Goal: Contribute content: Contribute content

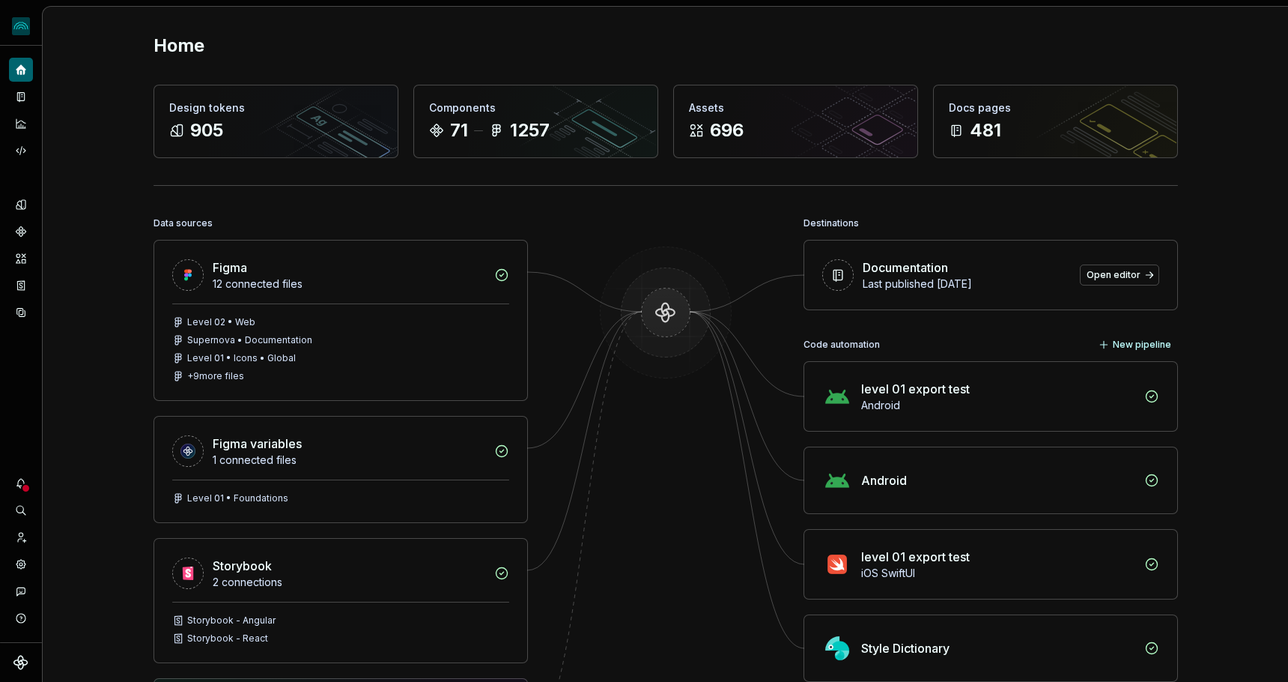
click at [18, 482] on icon "Notifications" at bounding box center [21, 483] width 12 height 12
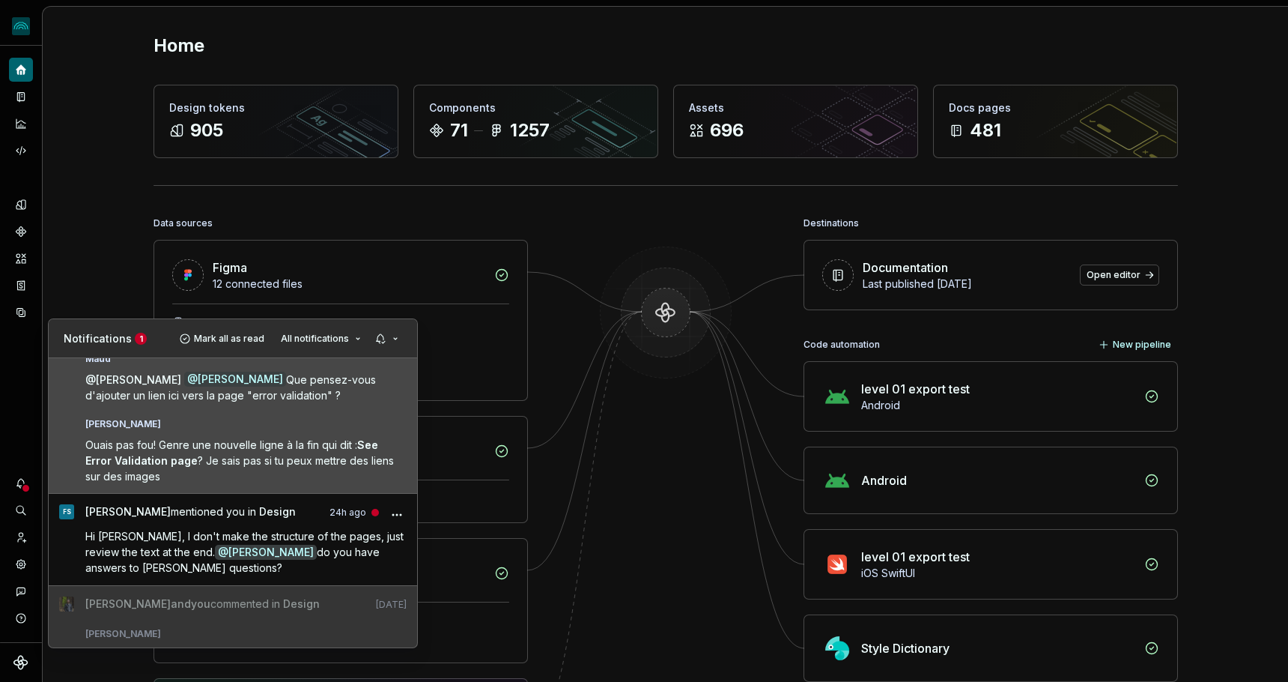
scroll to position [52, 0]
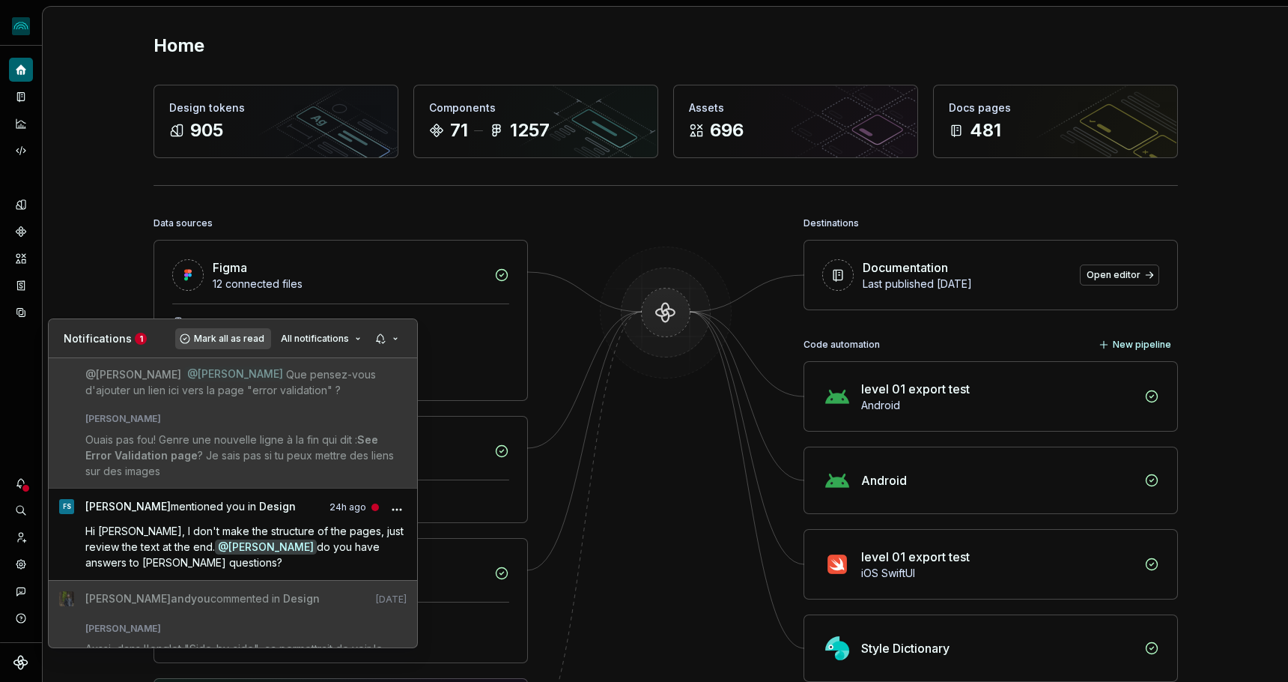
click at [223, 336] on span "Mark all as read" at bounding box center [229, 339] width 70 height 12
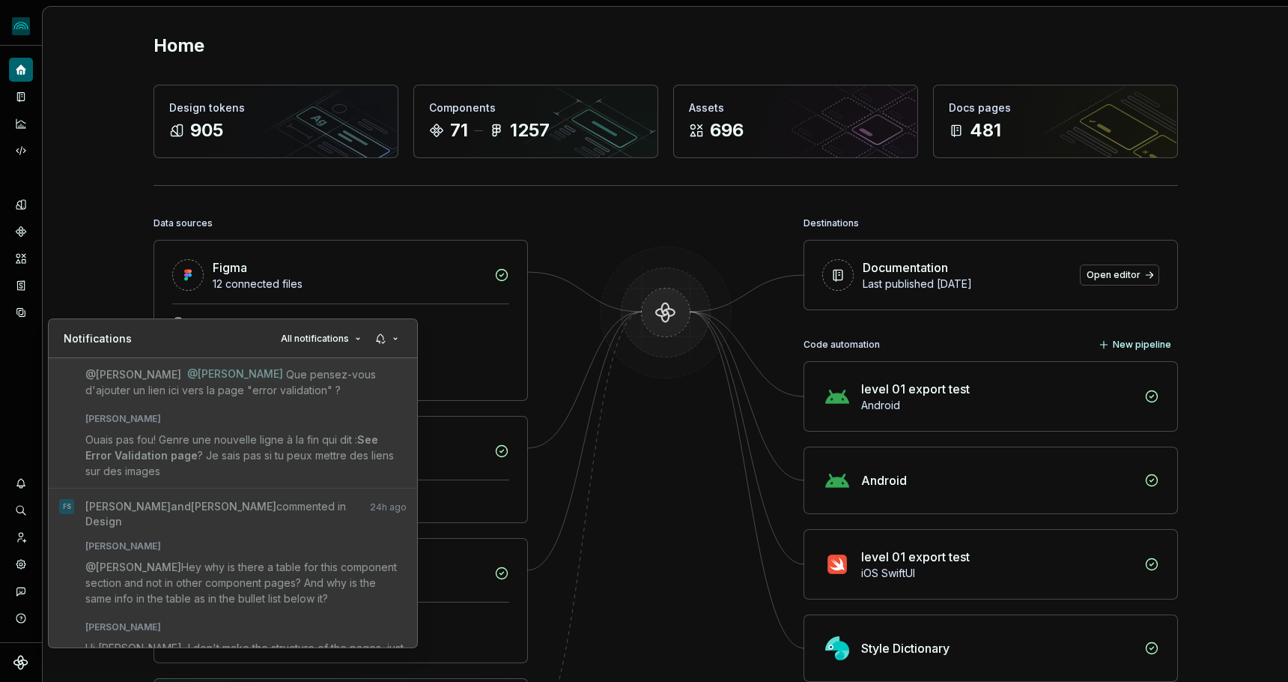
click at [104, 219] on html "iceberg Design system data Home Design tokens 905 Components 71 1257 Assets 696…" at bounding box center [644, 341] width 1288 height 682
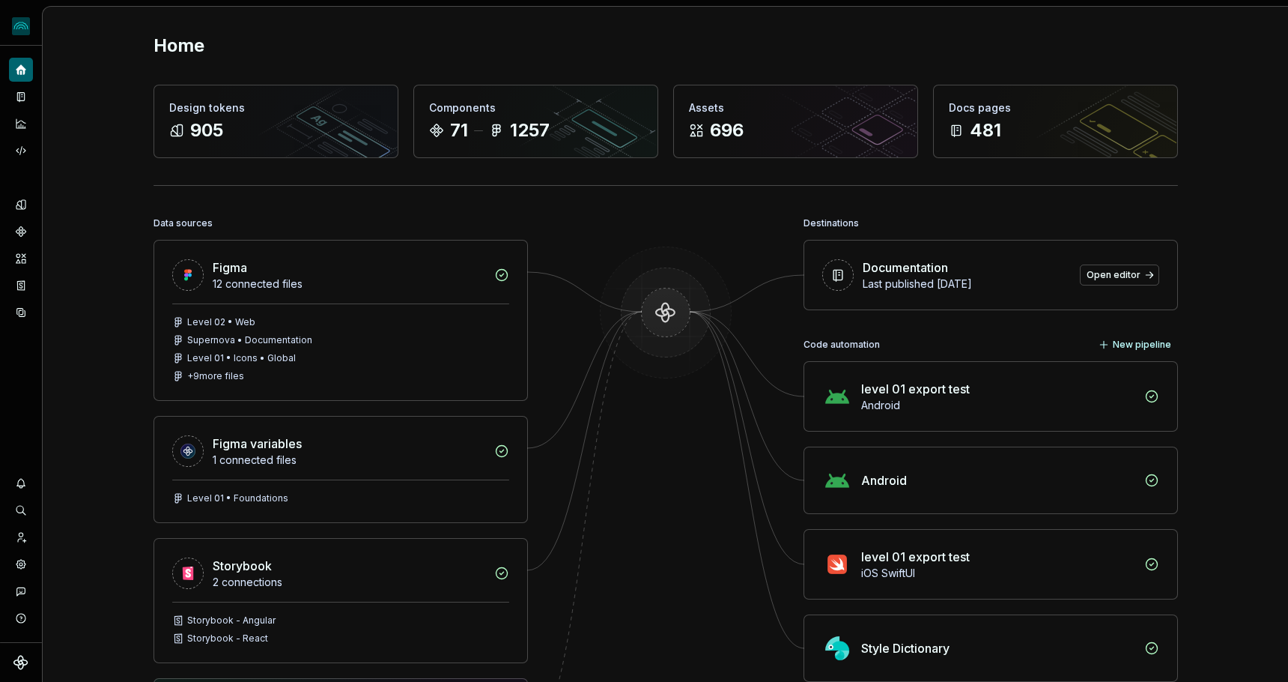
click at [98, 253] on div "Home Design tokens 905 Components 71 1257 Assets 696 Docs pages 481 Data source…" at bounding box center [666, 459] width 1246 height 904
click at [127, 407] on div "Home Design tokens 905 Components 71 1257 Assets 696 Docs pages 481 Data source…" at bounding box center [666, 458] width 1079 height 903
click at [89, 412] on div "Home Design tokens 905 Components 71 1257 Assets 696 Docs pages 481 Data source…" at bounding box center [666, 459] width 1246 height 904
click at [91, 403] on div "Home Design tokens 905 Components 71 1257 Assets 696 Docs pages 481 Data source…" at bounding box center [666, 459] width 1246 height 904
click at [100, 403] on div "Home Design tokens 905 Components 71 1257 Assets 696 Docs pages 481 Data source…" at bounding box center [666, 459] width 1246 height 904
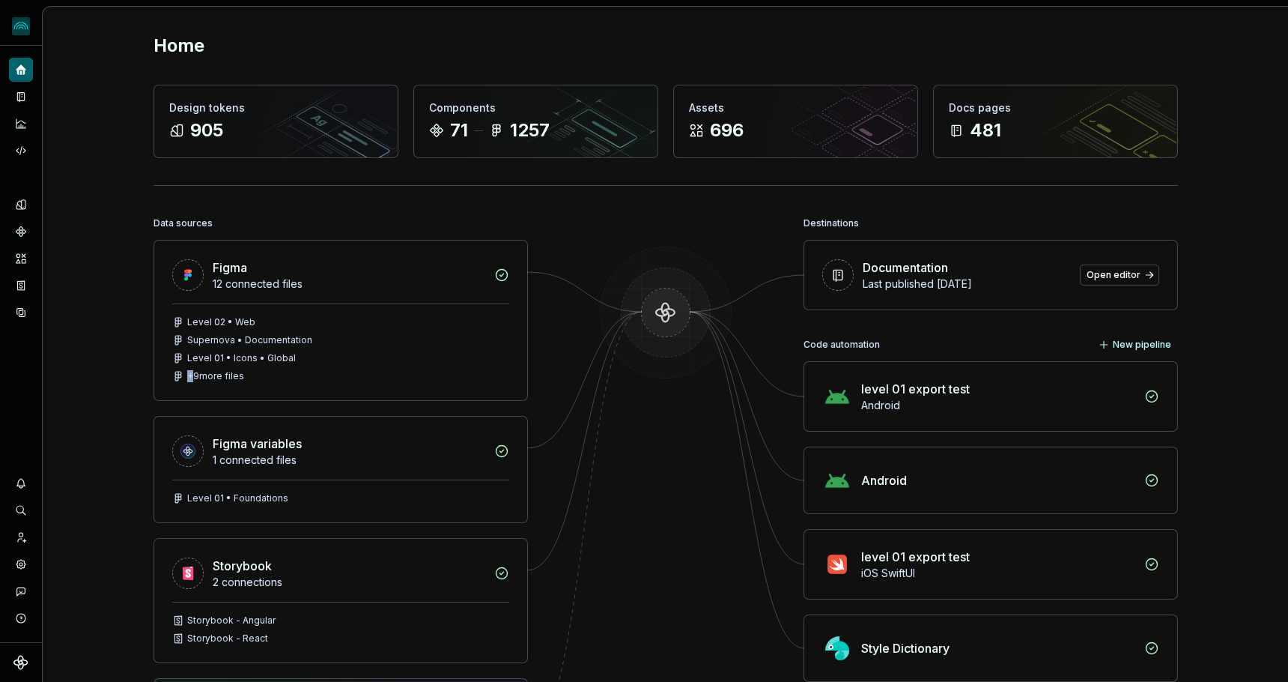
click at [100, 402] on div "Home Design tokens 905 Components 71 1257 Assets 696 Docs pages 481 Data source…" at bounding box center [666, 459] width 1246 height 904
click at [98, 402] on div "Home Design tokens 905 Components 71 1257 Assets 696 Docs pages 481 Data source…" at bounding box center [666, 459] width 1246 height 904
click at [29, 91] on div "Documentation" at bounding box center [21, 97] width 24 height 24
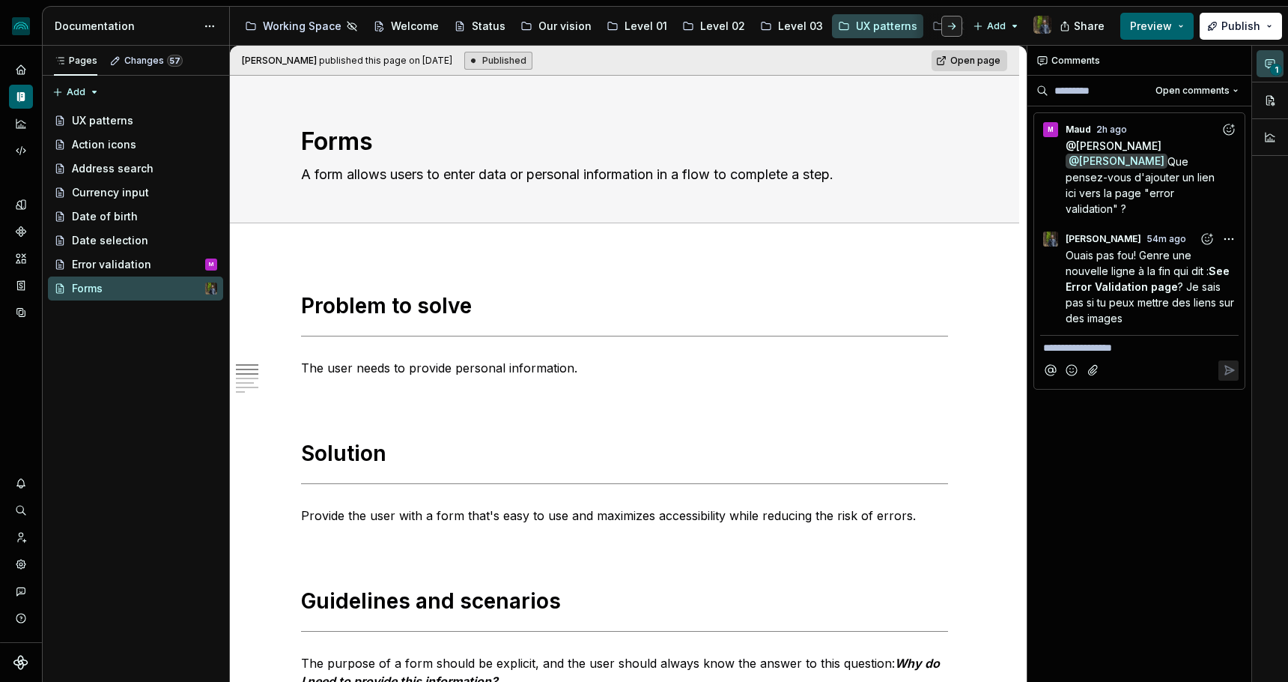
click at [947, 25] on button "button" at bounding box center [952, 26] width 21 height 21
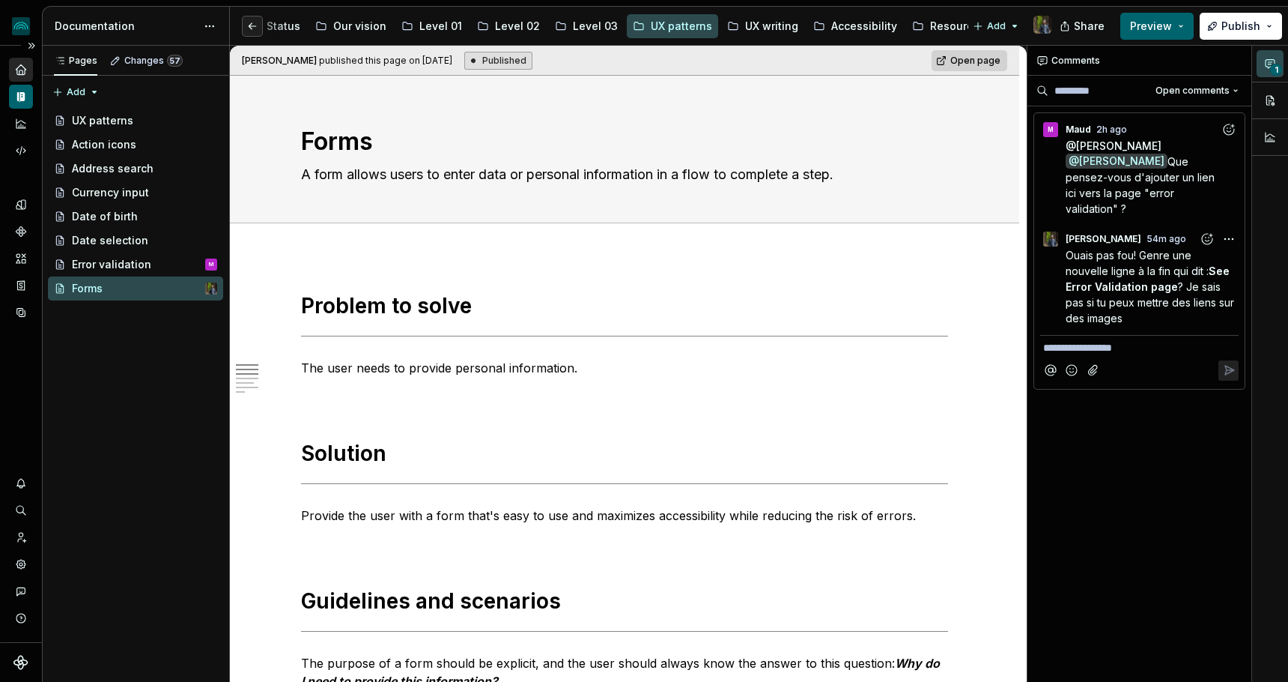
click at [22, 69] on icon "Home" at bounding box center [21, 69] width 10 height 10
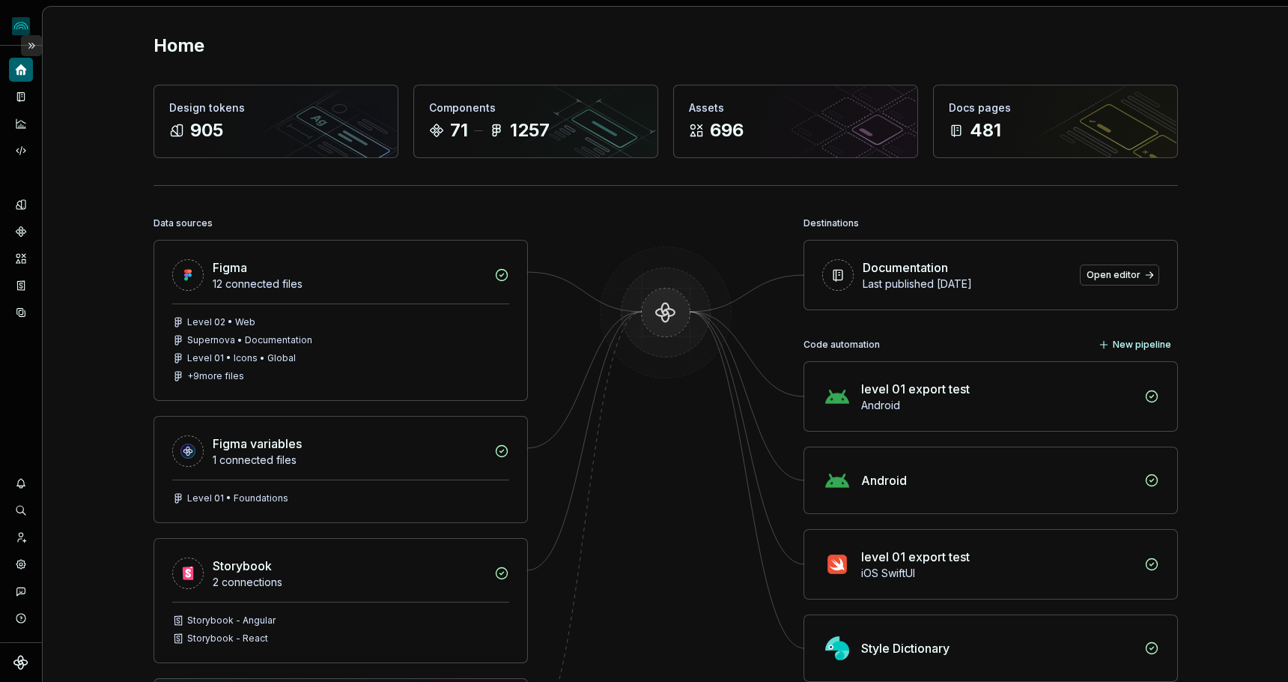
click at [36, 45] on button "Expand sidebar" at bounding box center [31, 45] width 21 height 21
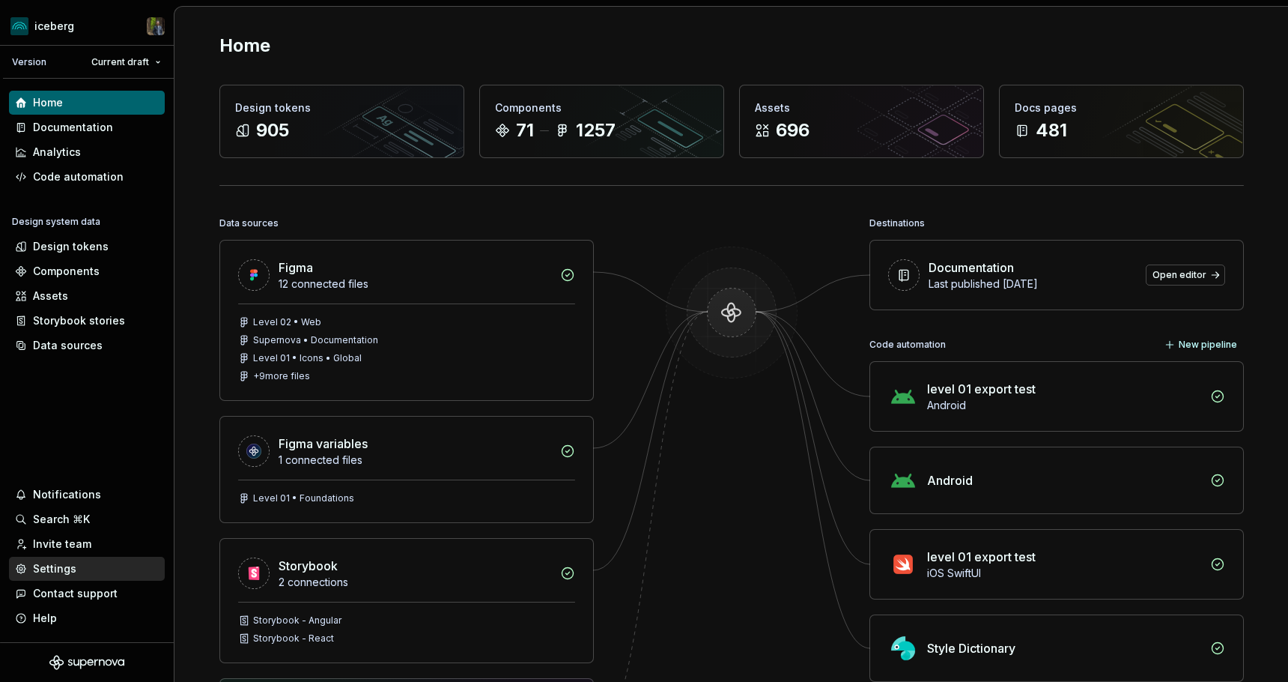
click at [79, 572] on div "Settings" at bounding box center [87, 568] width 144 height 15
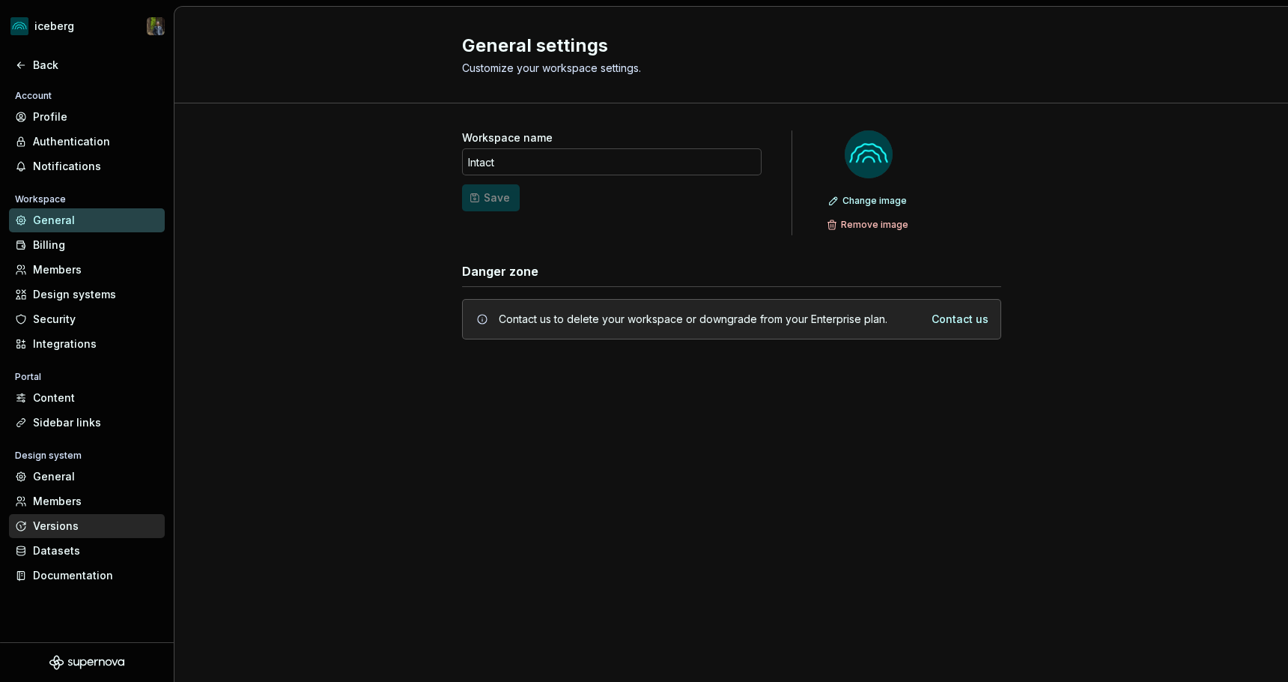
click at [52, 524] on div "Versions" at bounding box center [96, 525] width 126 height 15
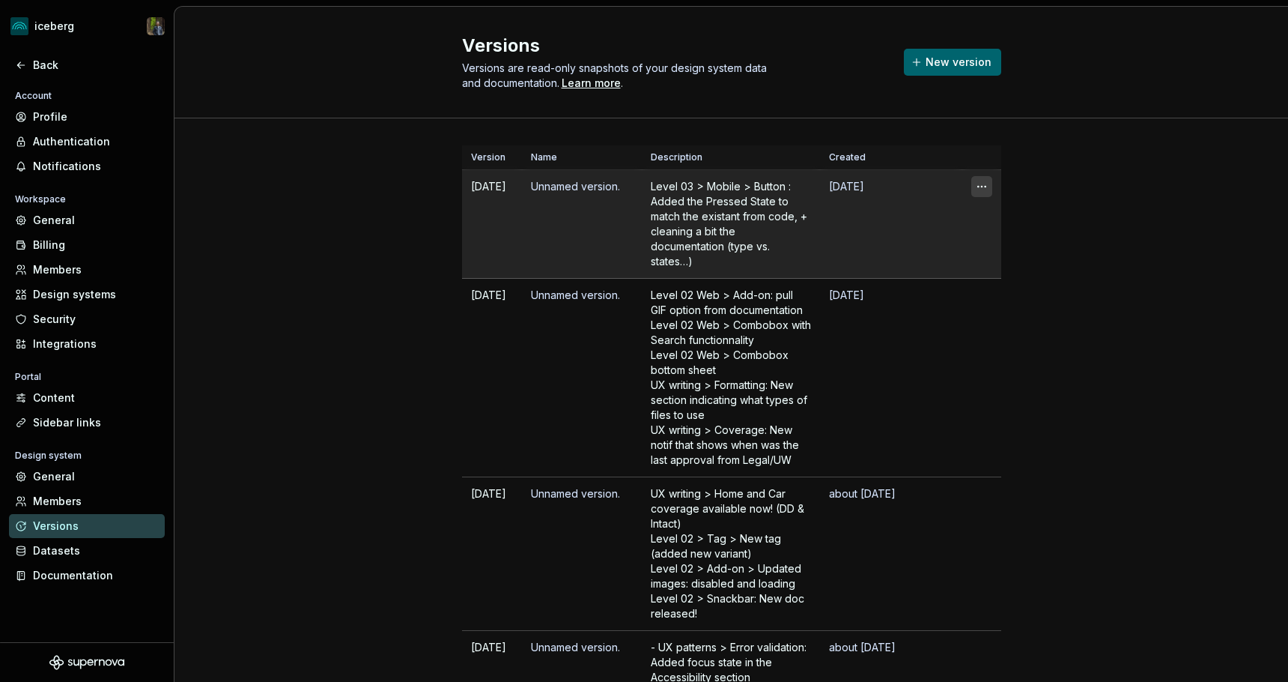
click at [985, 186] on html "iceberg Back Account Profile Authentication Notifications Workspace General Bil…" at bounding box center [644, 341] width 1288 height 682
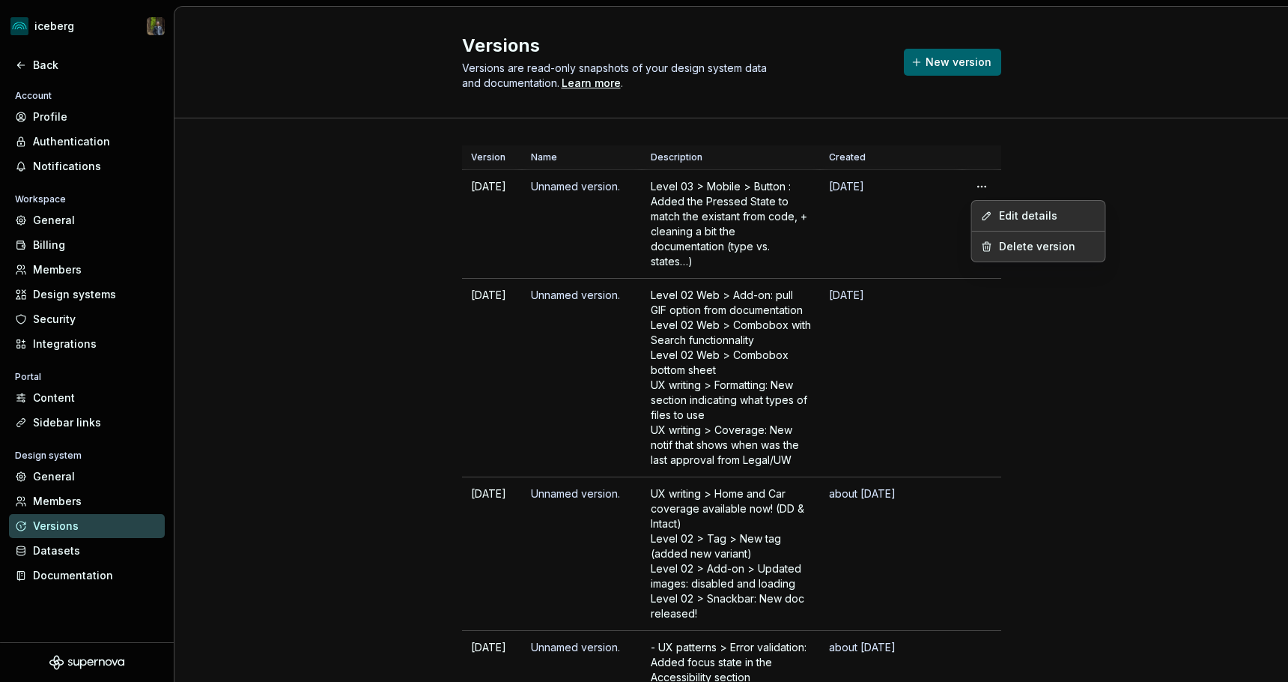
click at [306, 243] on html "iceberg Back Account Profile Authentication Notifications Workspace General Bil…" at bounding box center [644, 341] width 1288 height 682
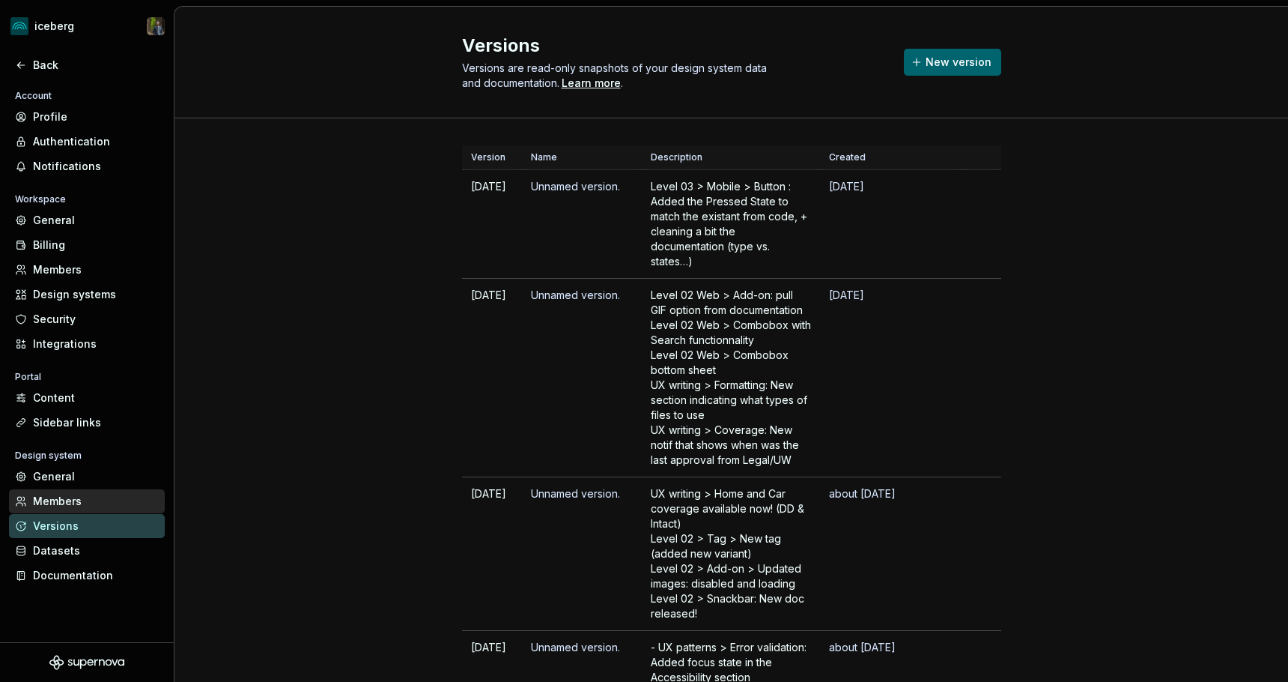
click at [64, 496] on div "Members" at bounding box center [96, 501] width 126 height 15
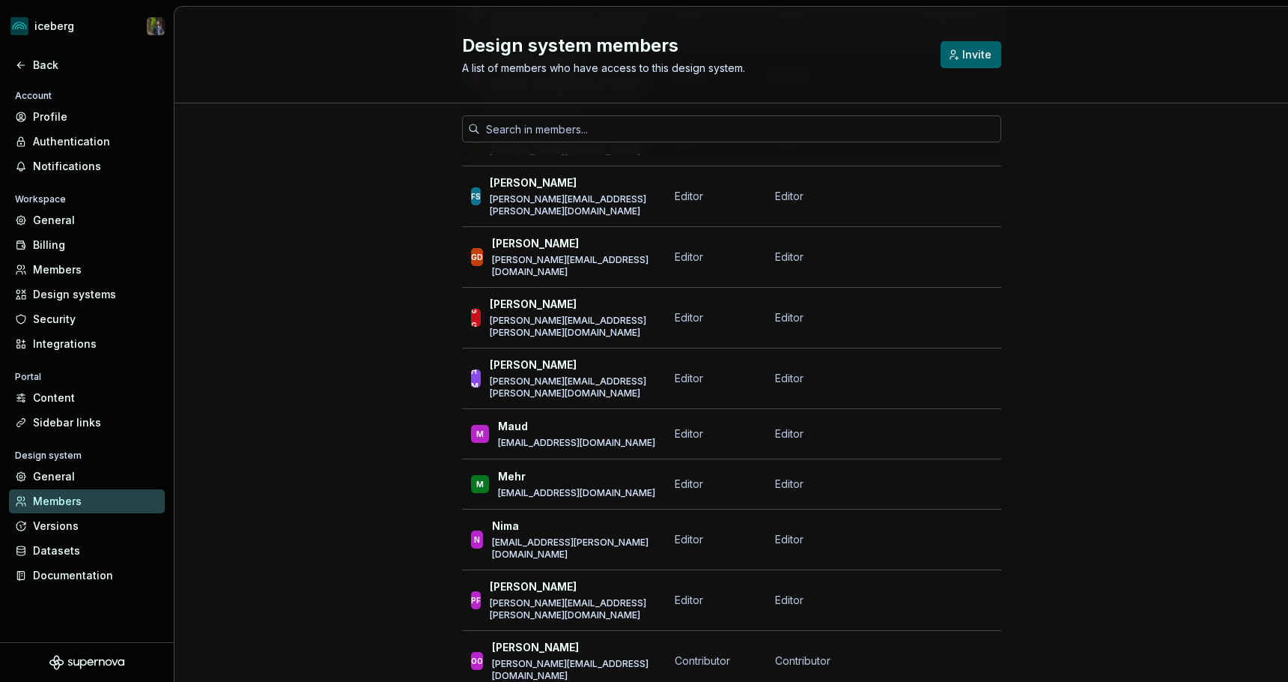
scroll to position [363, 0]
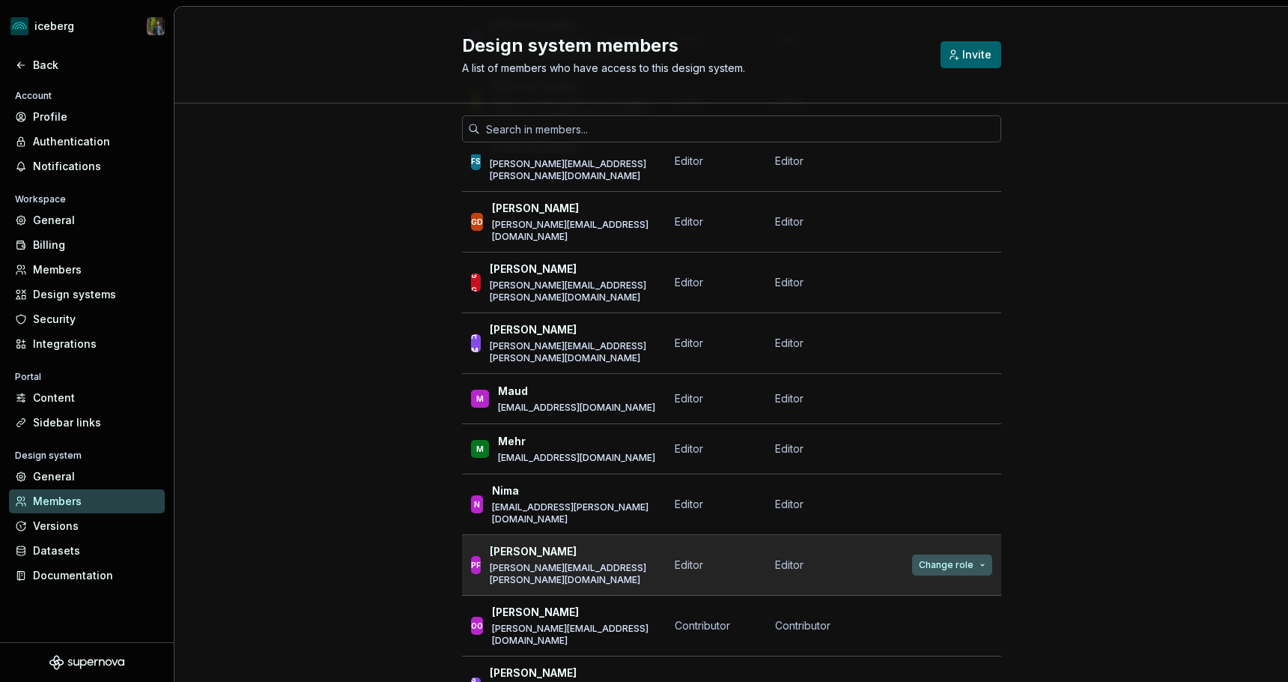
click at [953, 559] on span "Change role" at bounding box center [946, 565] width 55 height 12
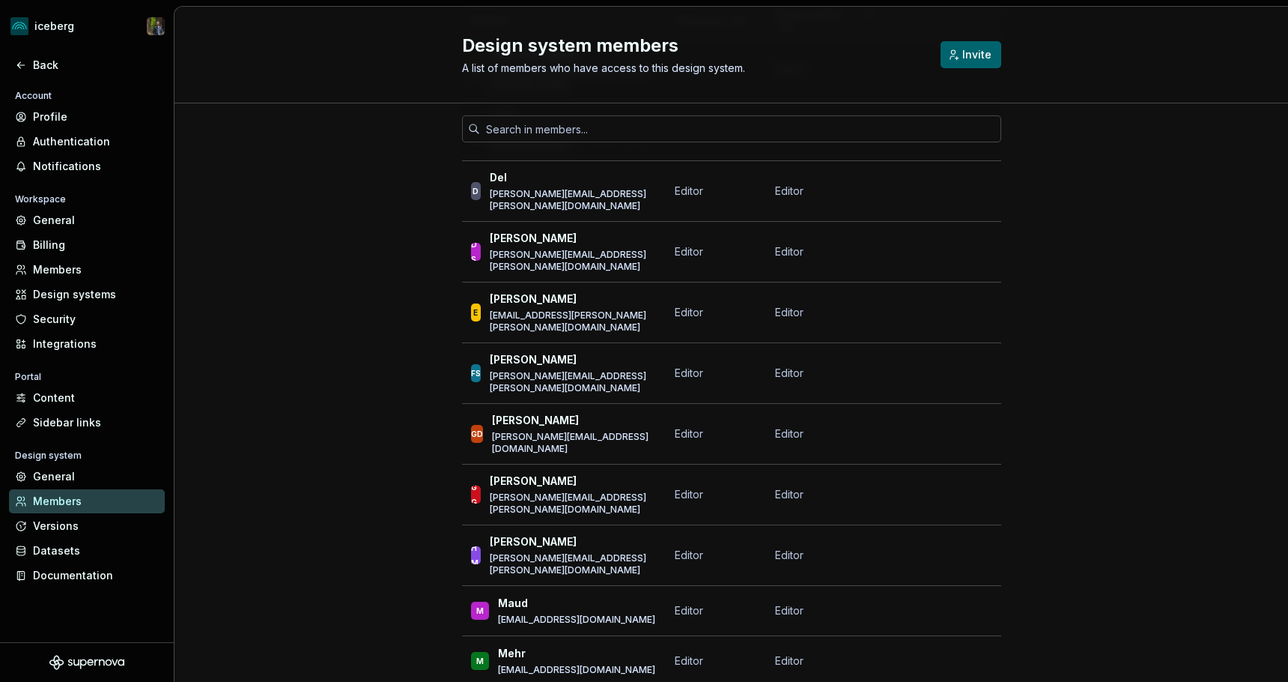
scroll to position [0, 0]
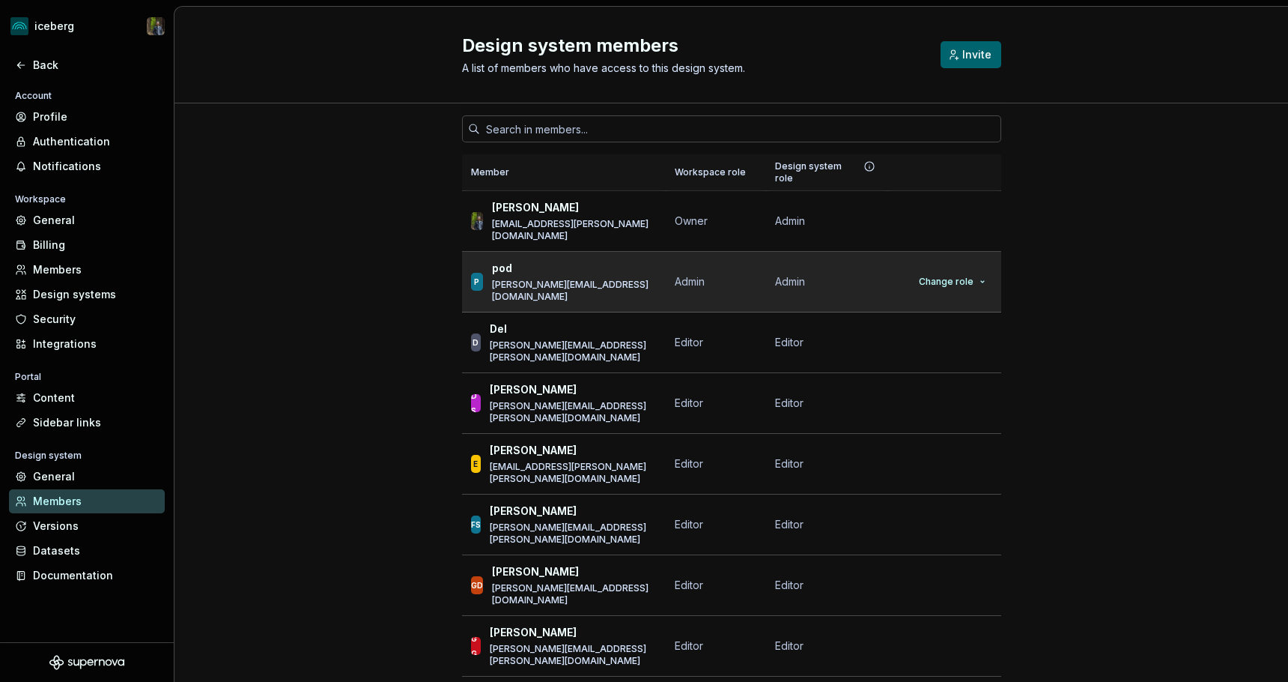
click at [800, 274] on span "Admin" at bounding box center [790, 281] width 30 height 15
click at [810, 255] on td "Admin" at bounding box center [826, 282] width 121 height 61
click at [996, 263] on td "Change role" at bounding box center [945, 282] width 114 height 61
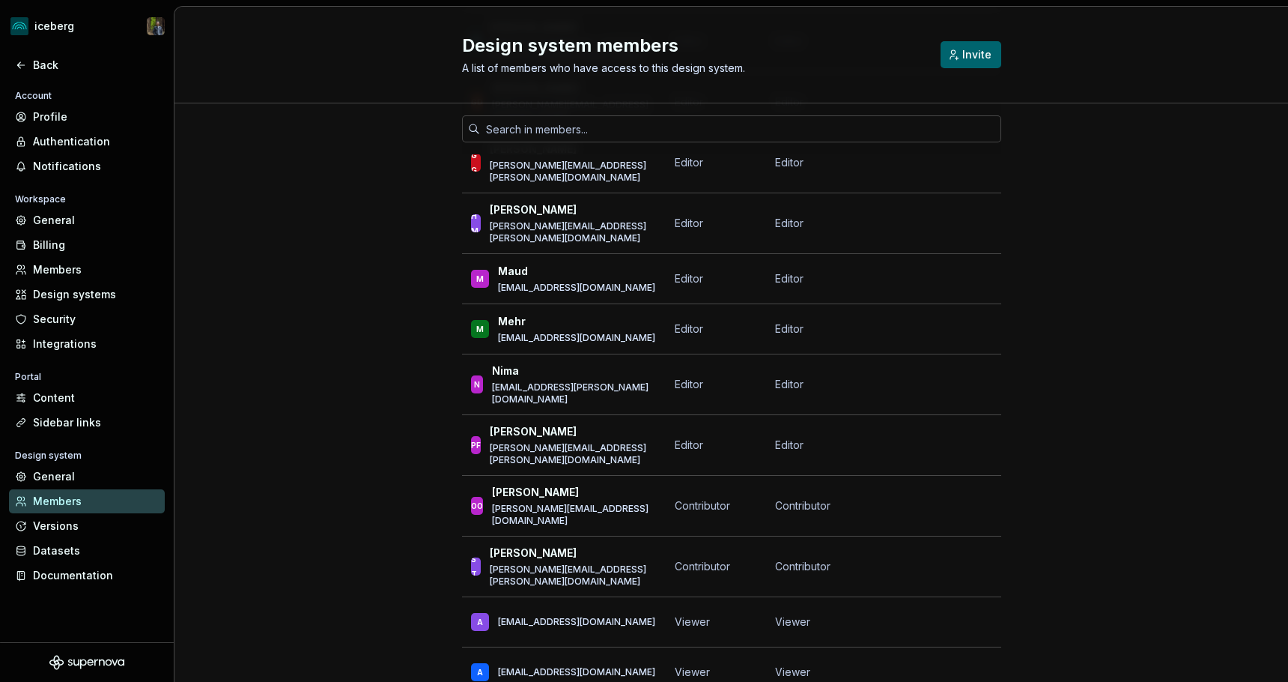
scroll to position [485, 0]
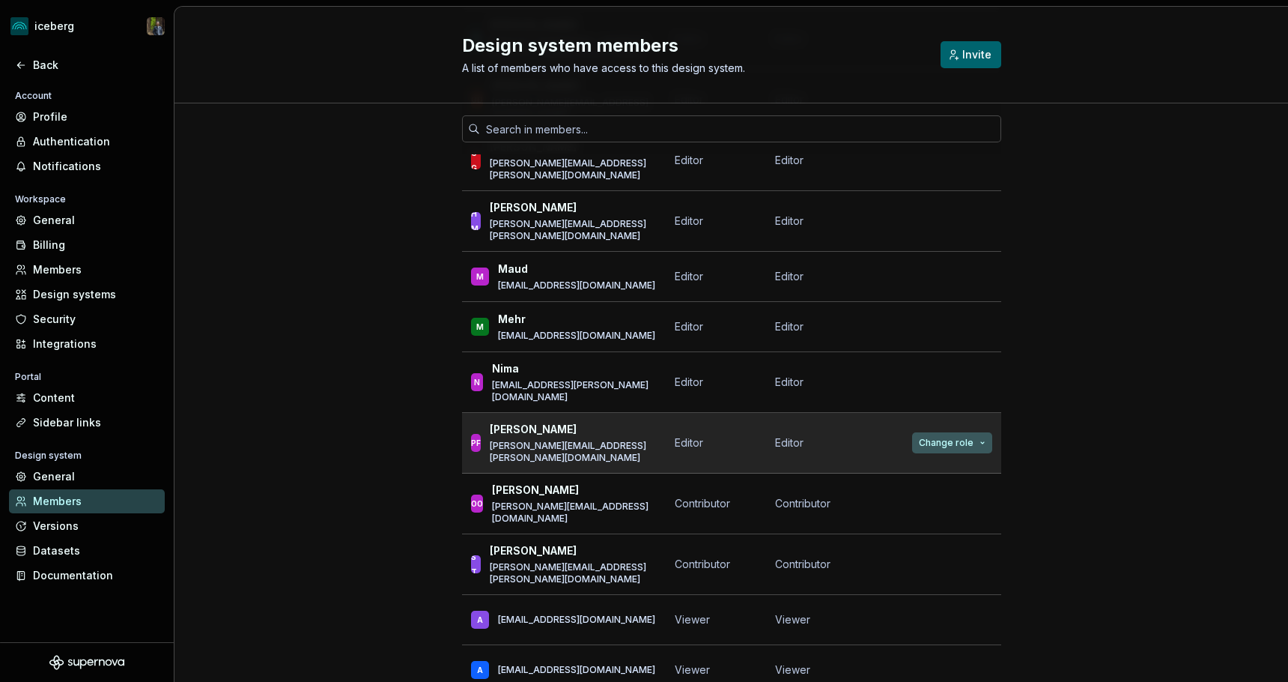
click at [938, 437] on span "Change role" at bounding box center [946, 443] width 55 height 12
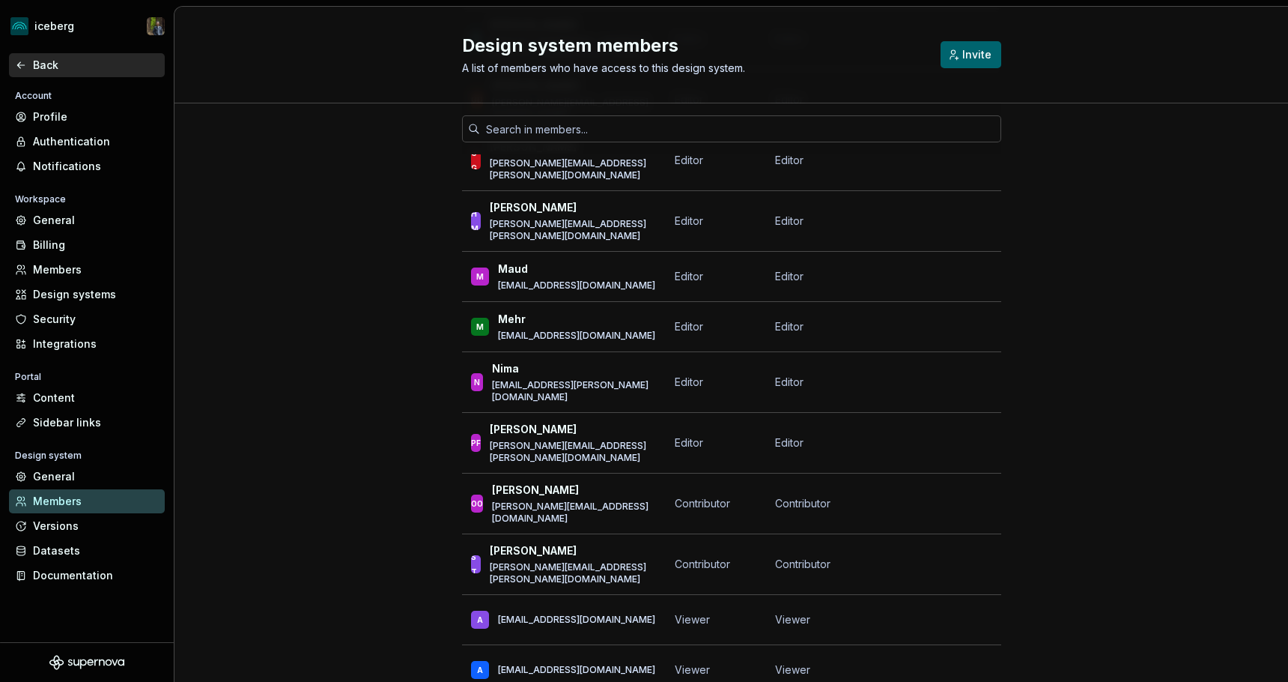
click at [34, 63] on div "Back" at bounding box center [96, 65] width 126 height 15
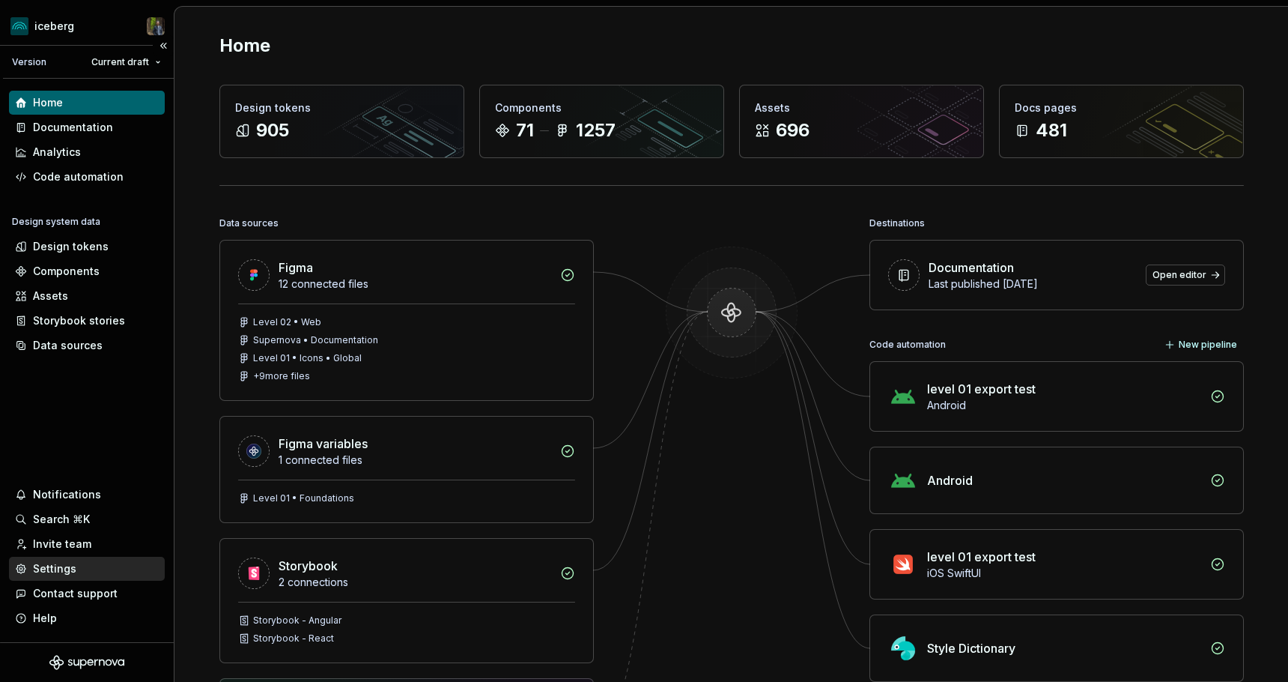
click at [55, 566] on div "Settings" at bounding box center [54, 568] width 43 height 15
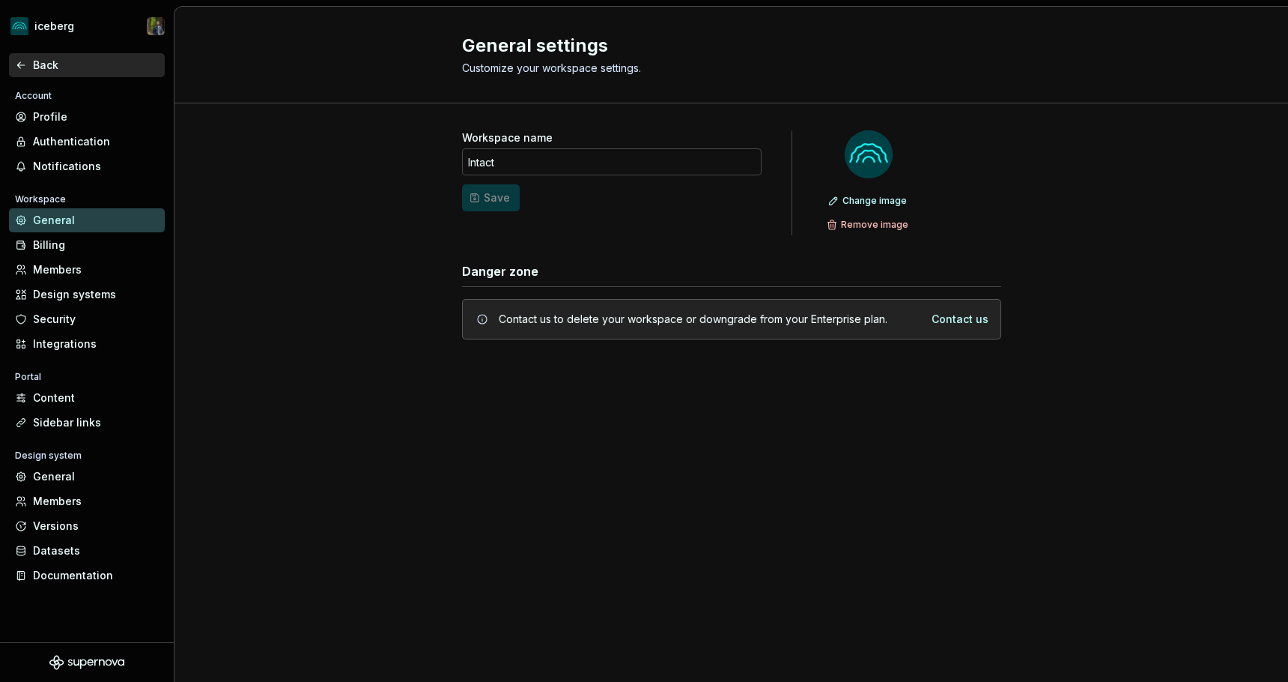
click at [29, 71] on div "Back" at bounding box center [87, 65] width 144 height 15
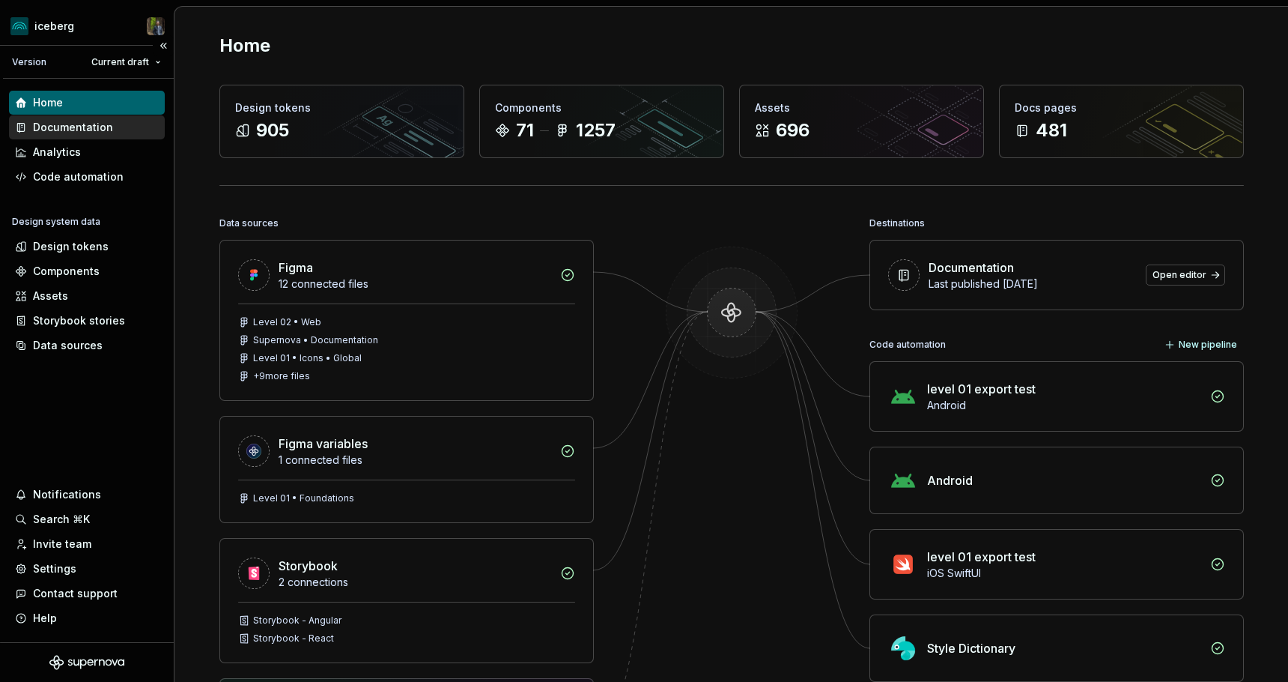
click at [79, 121] on div "Documentation" at bounding box center [73, 127] width 80 height 15
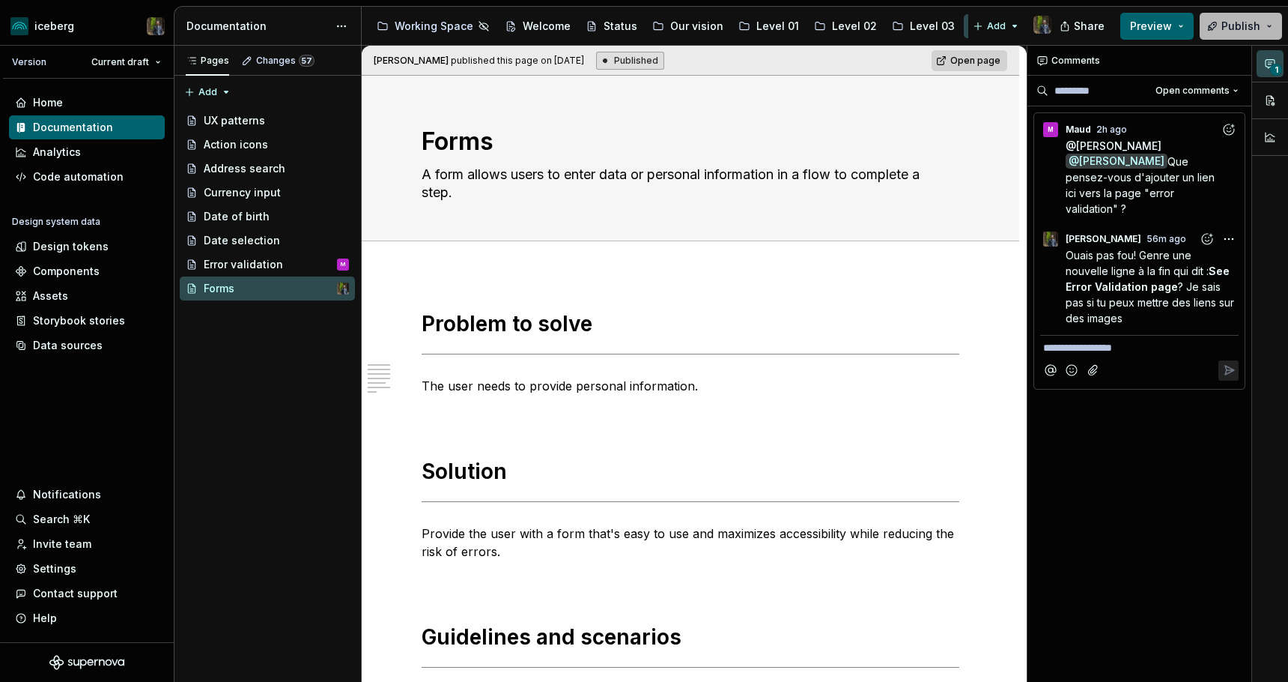
click at [1238, 35] on button "Publish" at bounding box center [1241, 26] width 82 height 27
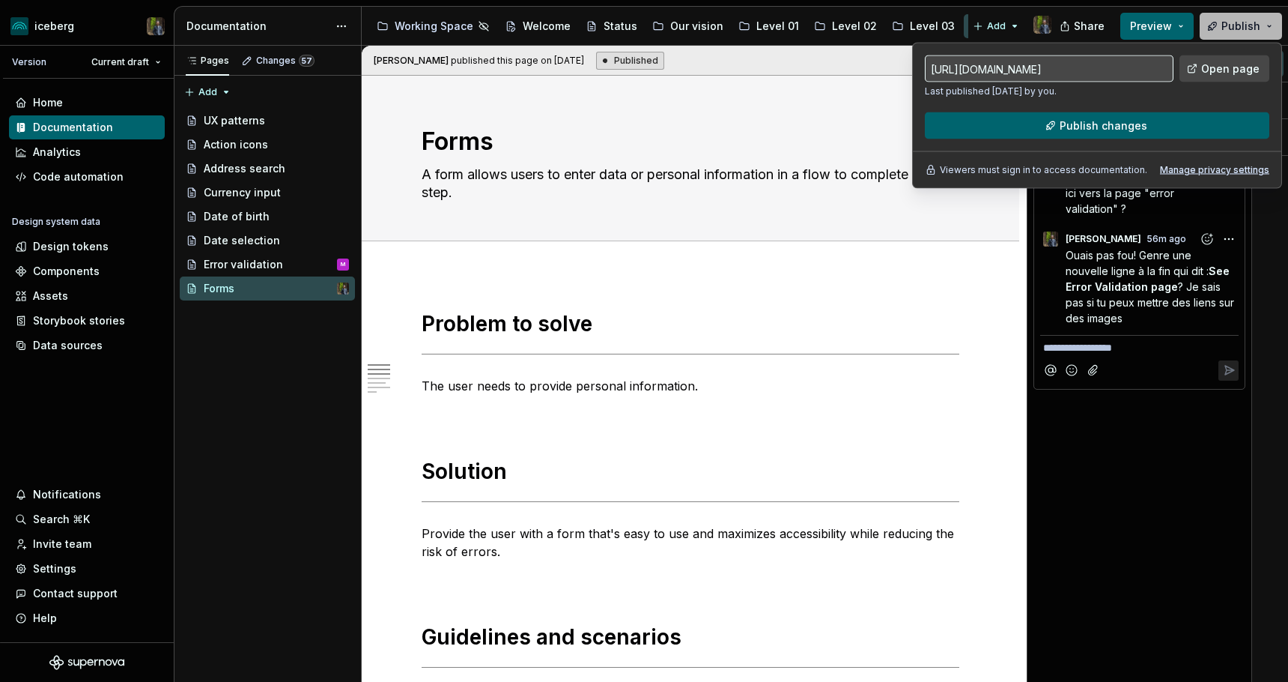
click at [1234, 23] on span "Publish" at bounding box center [1241, 26] width 39 height 15
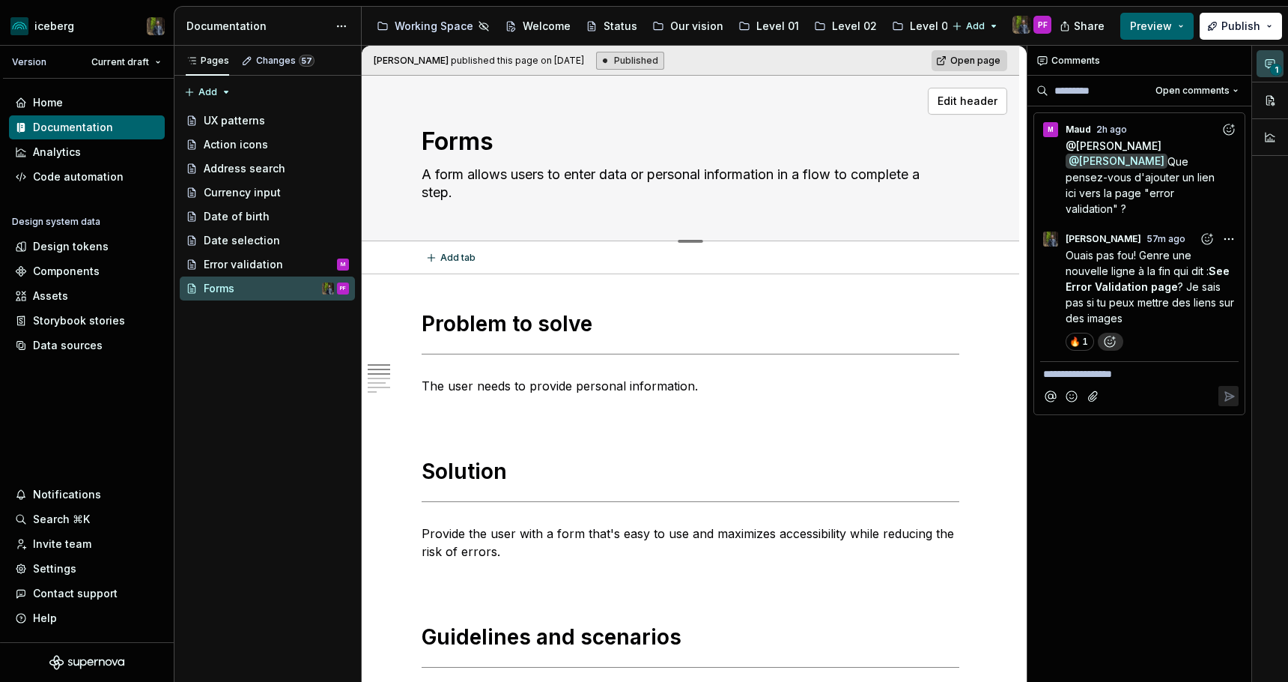
click at [389, 171] on div "Forms A form allows users to enter data or personal information in a flow to co…" at bounding box center [691, 159] width 658 height 166
click at [1231, 25] on span "Publish" at bounding box center [1241, 26] width 39 height 15
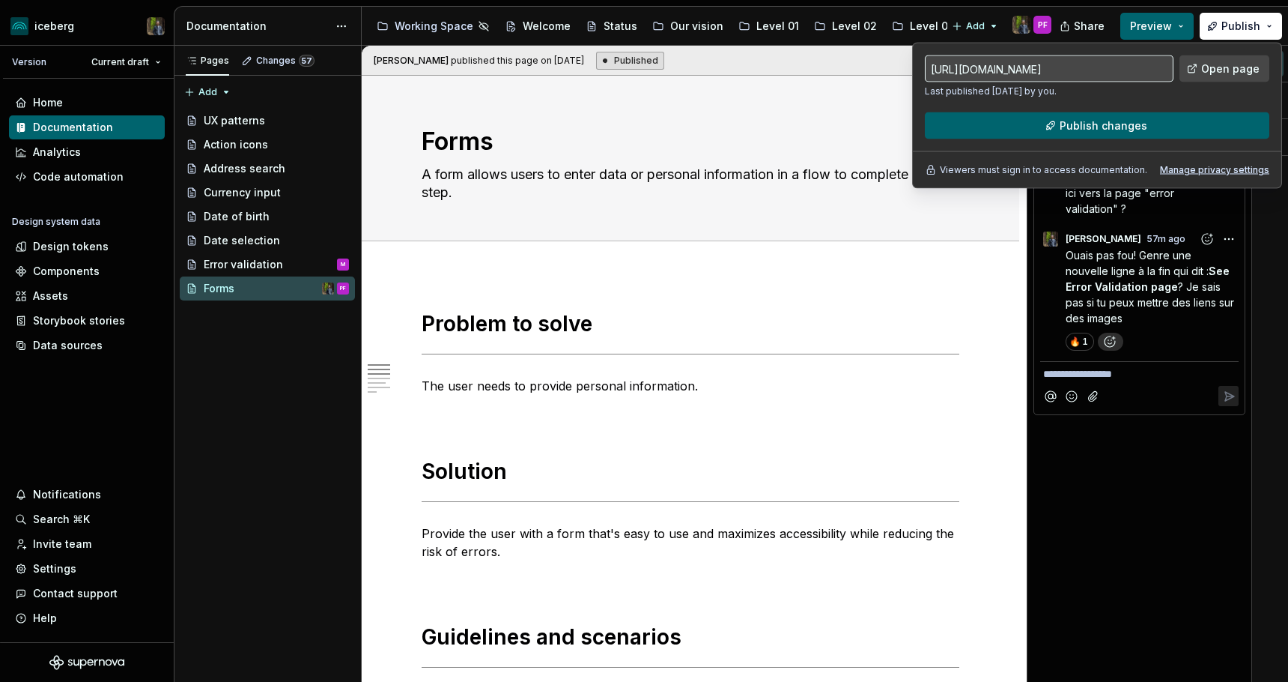
type textarea "*"
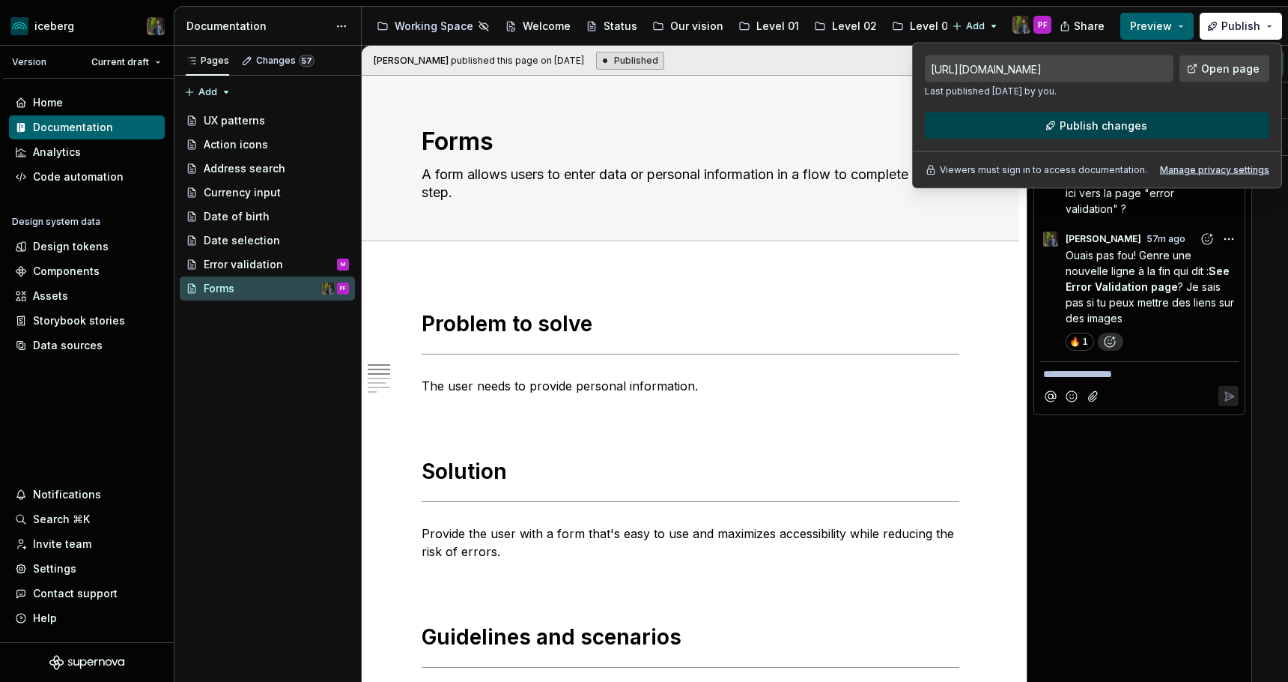
click at [1100, 121] on span "Publish changes" at bounding box center [1104, 125] width 88 height 15
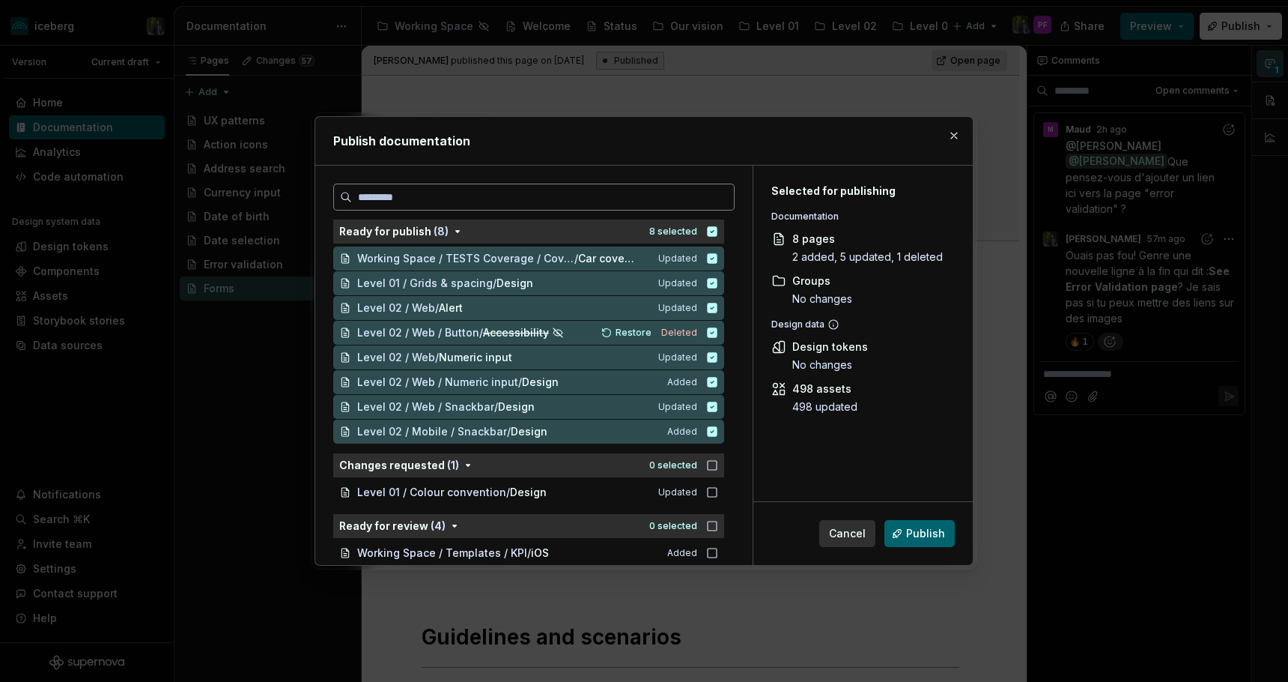
click at [422, 194] on input "search" at bounding box center [543, 197] width 382 height 15
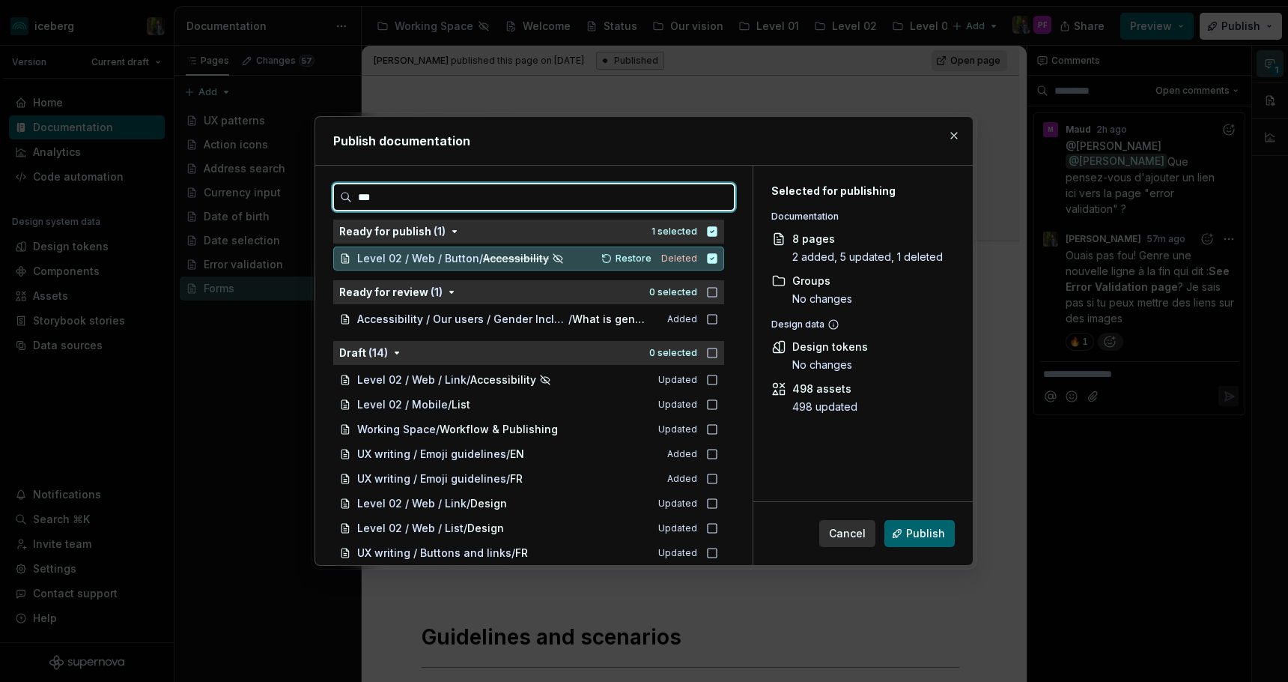
type input "****"
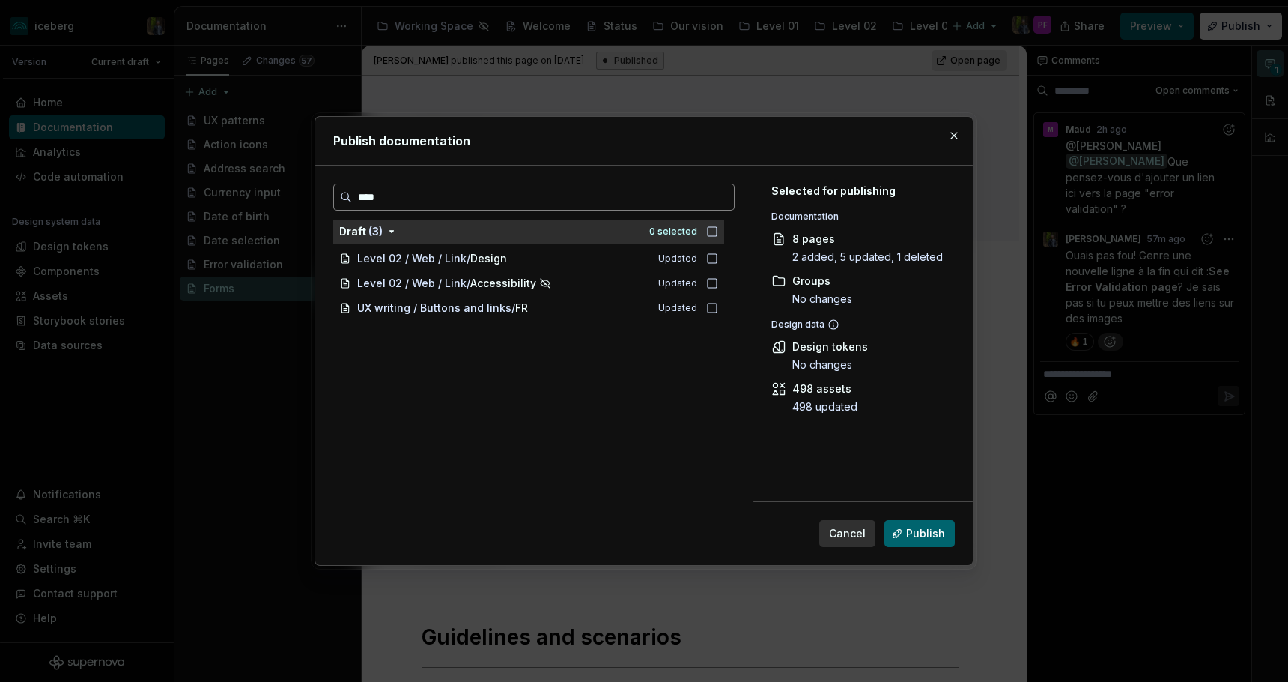
click at [722, 200] on input "****" at bounding box center [543, 197] width 382 height 15
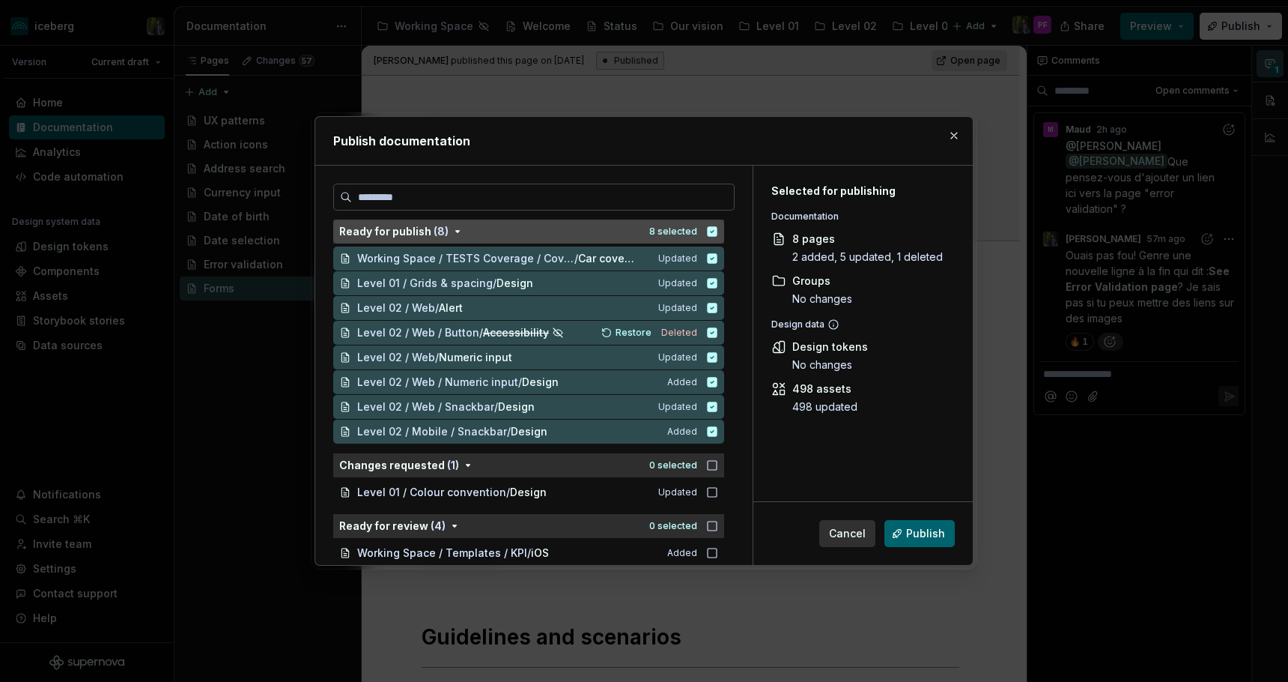
click at [716, 229] on icon "button" at bounding box center [713, 231] width 10 height 10
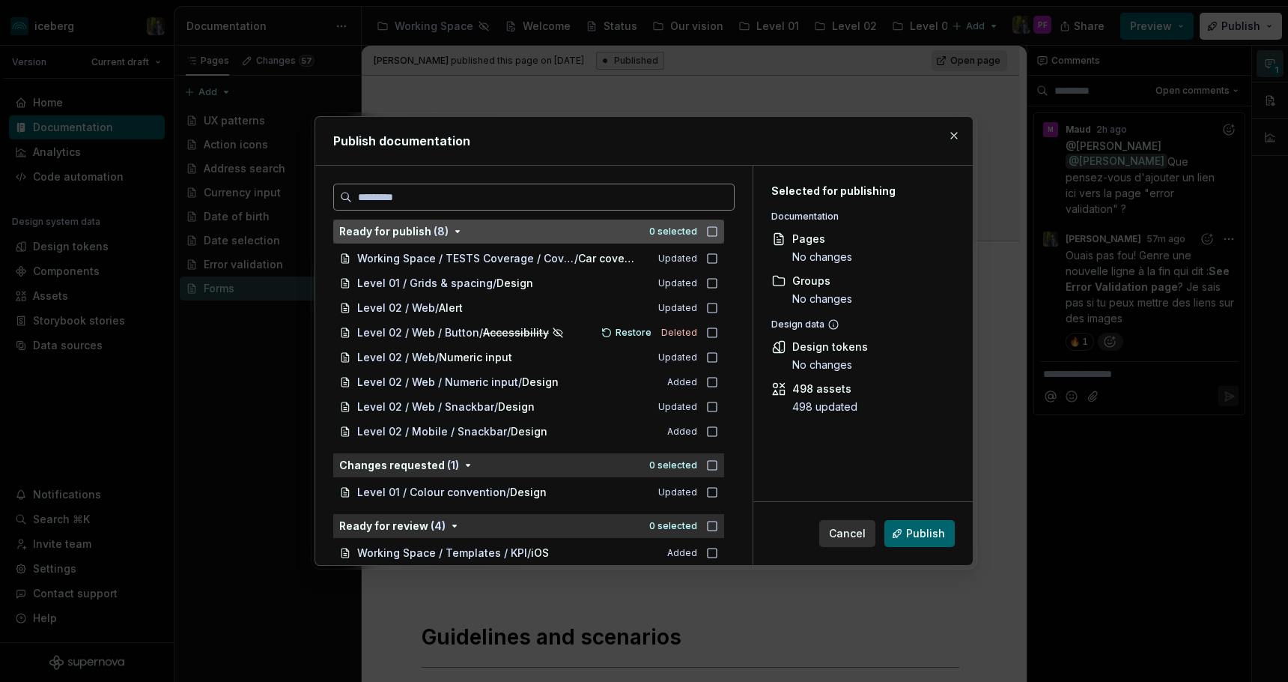
click at [514, 200] on input "search" at bounding box center [543, 197] width 382 height 15
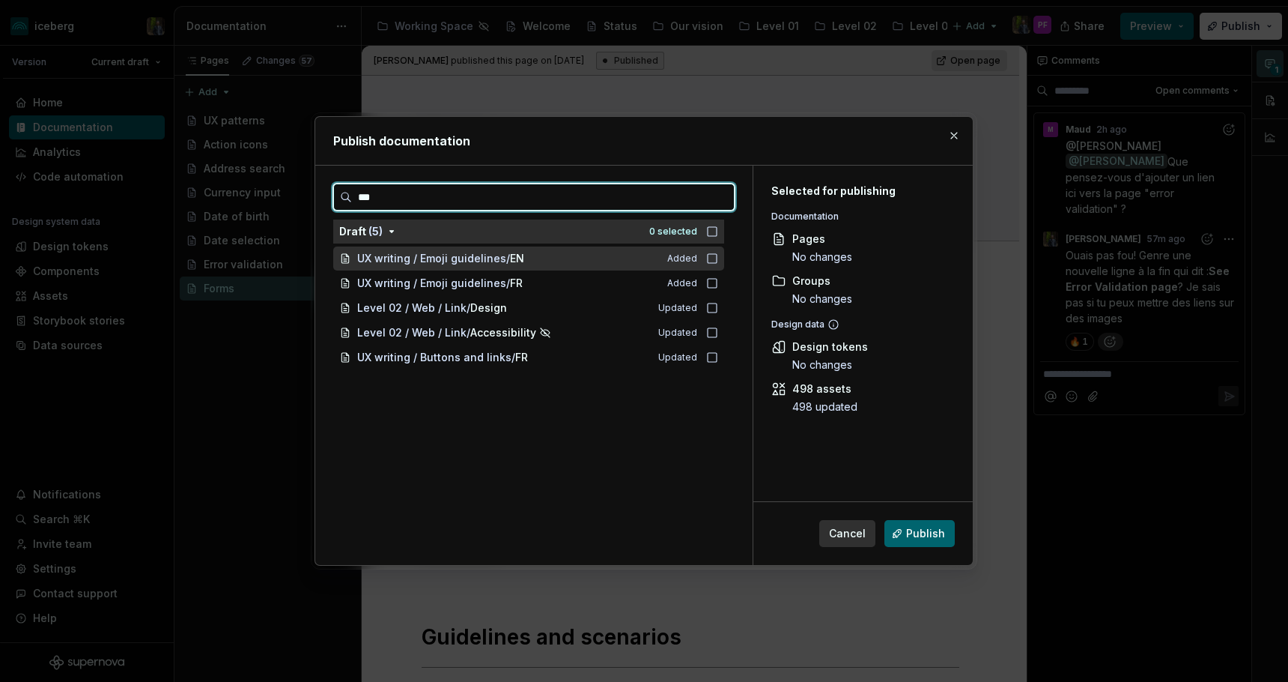
type input "****"
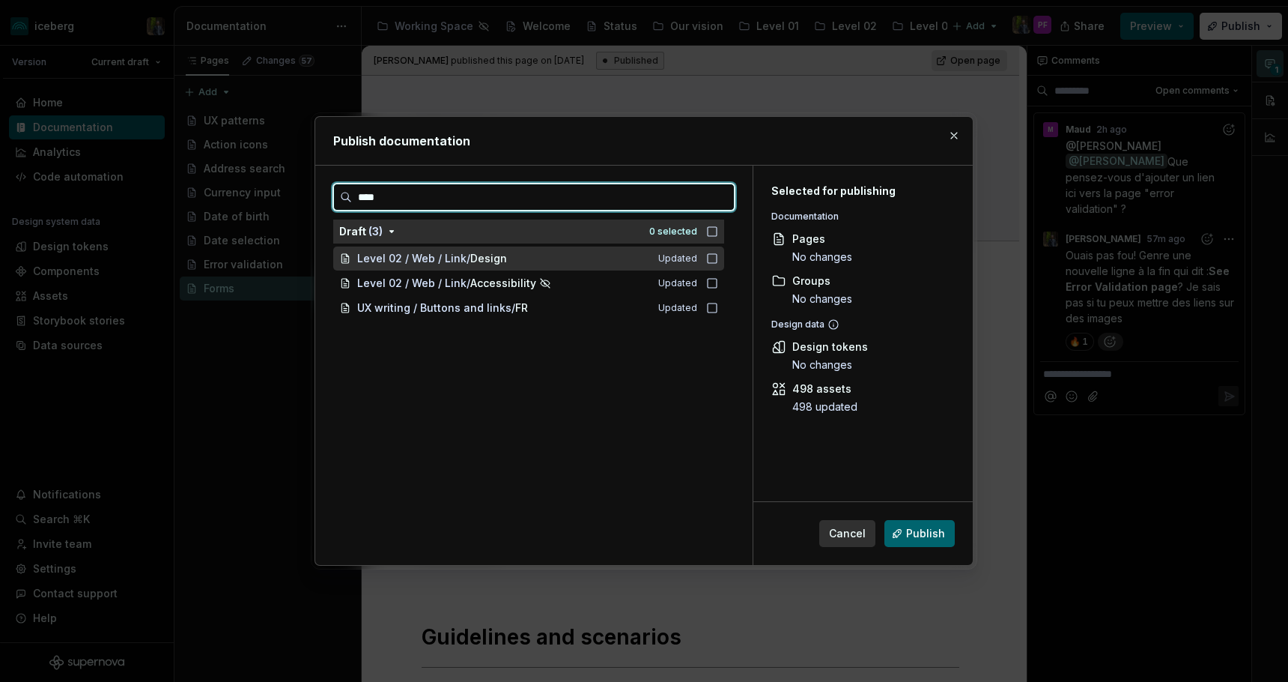
click at [717, 260] on icon at bounding box center [712, 258] width 12 height 12
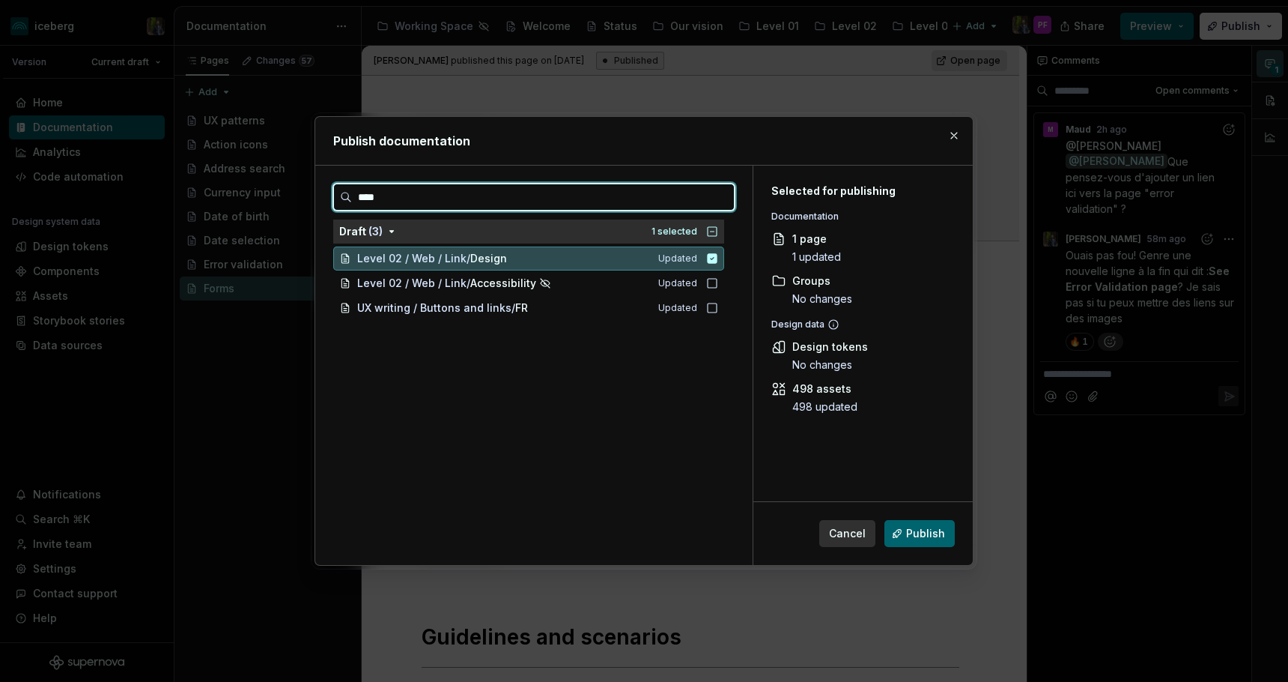
click at [718, 258] on icon at bounding box center [712, 258] width 12 height 12
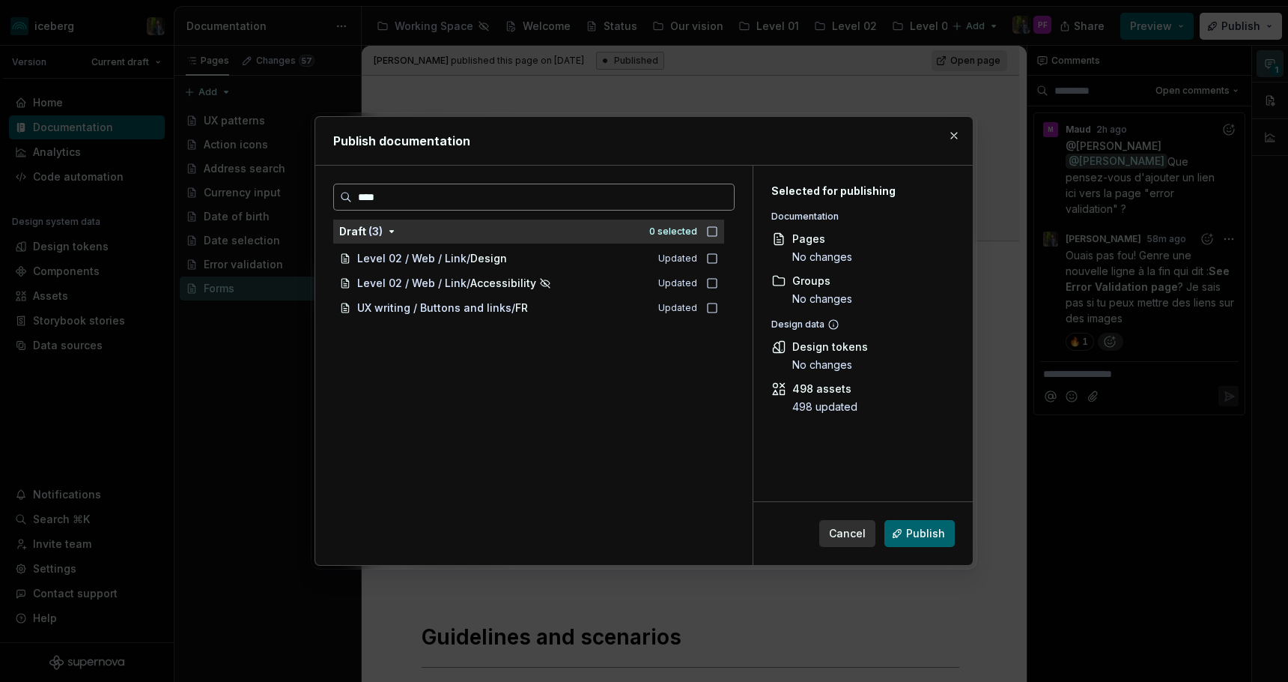
click at [717, 201] on input "****" at bounding box center [543, 197] width 382 height 15
click at [724, 195] on input "****" at bounding box center [543, 197] width 382 height 15
click at [721, 195] on input "****" at bounding box center [543, 197] width 382 height 15
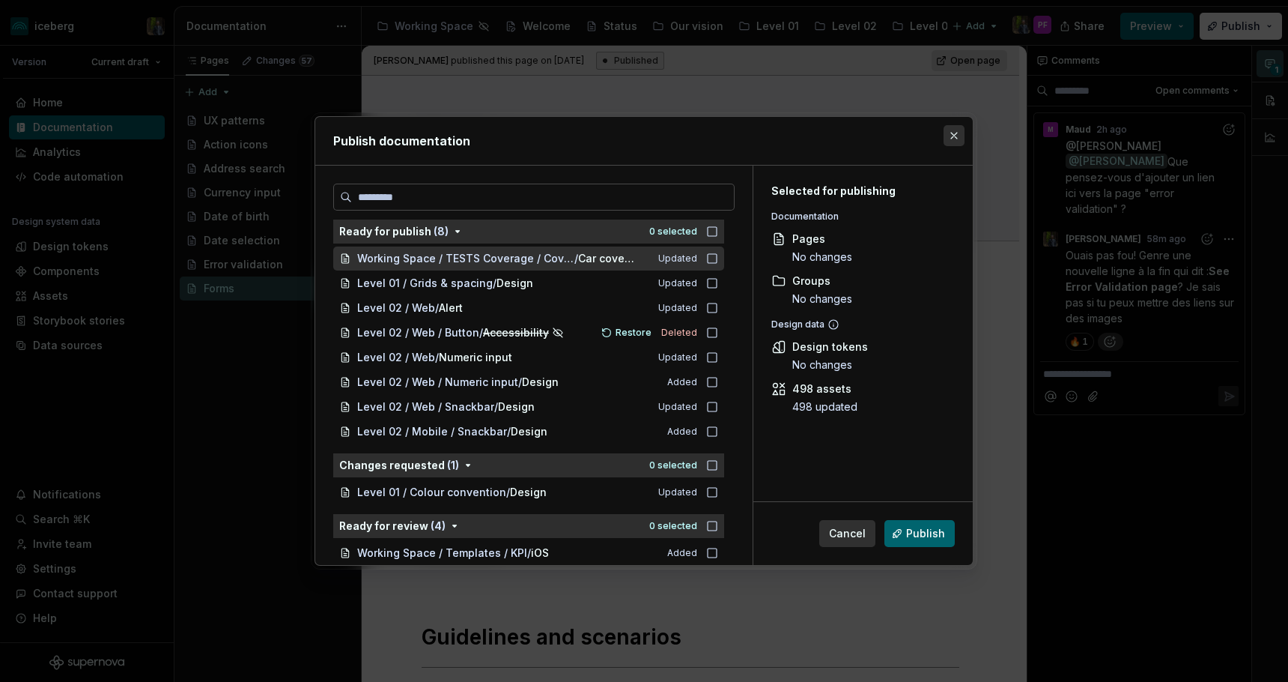
click at [953, 136] on button "button" at bounding box center [954, 135] width 21 height 21
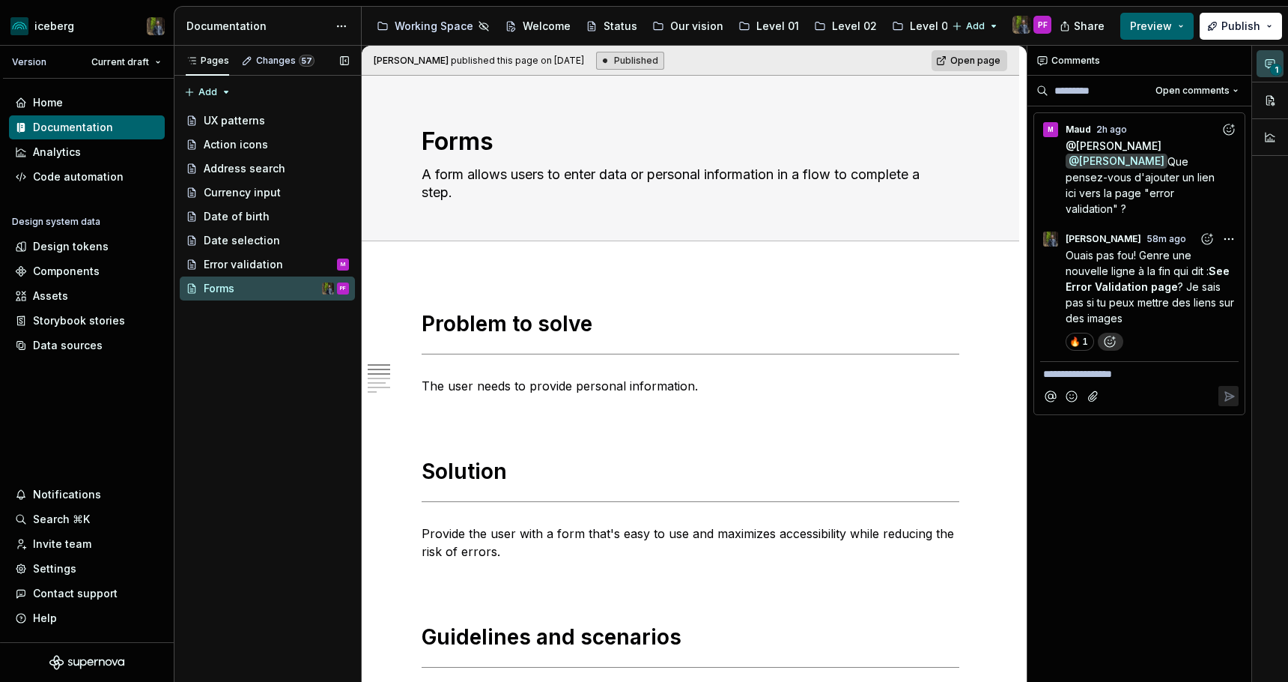
click at [249, 391] on div "Pages Changes 57 Add Accessibility guide for tree Page tree. Navigate the tree …" at bounding box center [267, 364] width 187 height 637
click at [257, 369] on div "Pages Changes 57 Add Accessibility guide for tree Page tree. Navigate the tree …" at bounding box center [267, 364] width 187 height 637
click at [258, 369] on div "Pages Changes 57 Add Accessibility guide for tree Page tree. Navigate the tree …" at bounding box center [267, 364] width 187 height 637
click at [262, 372] on div "Pages Changes 57 Add Accessibility guide for tree Page tree. Navigate the tree …" at bounding box center [267, 364] width 187 height 637
click at [1131, 455] on div "**********" at bounding box center [1140, 364] width 225 height 637
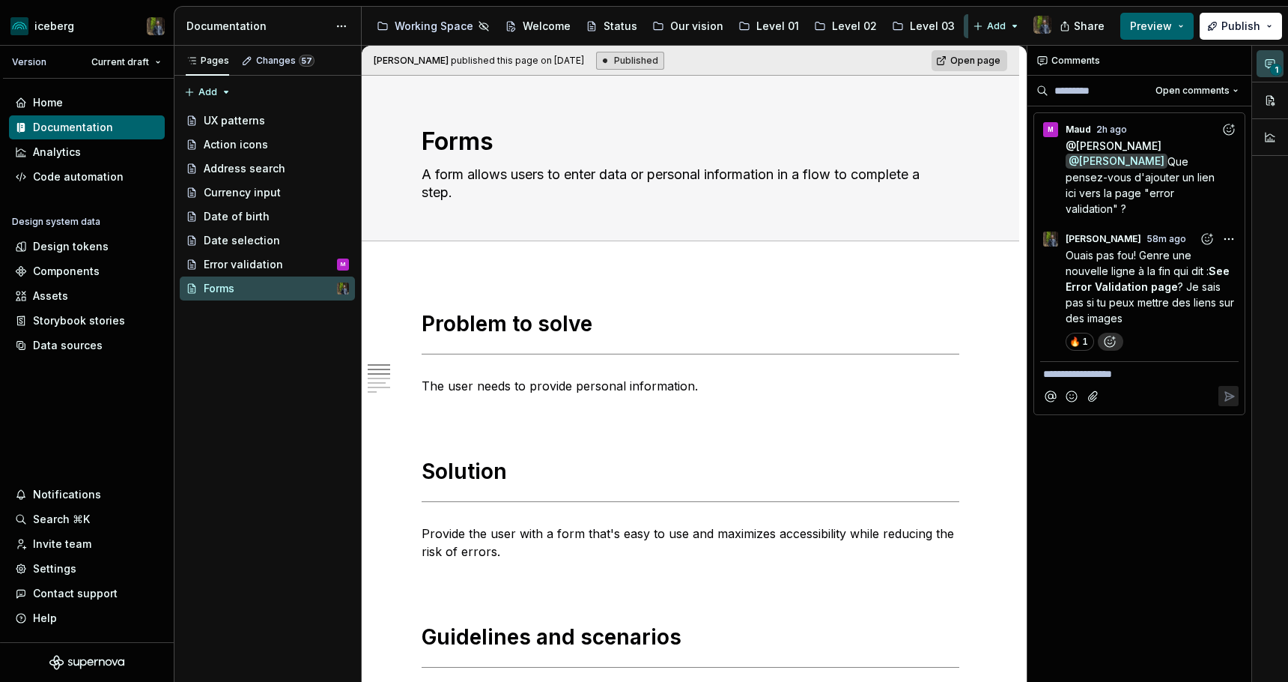
click at [1132, 445] on div "**********" at bounding box center [1140, 364] width 225 height 637
click at [1140, 437] on div "**********" at bounding box center [1140, 364] width 225 height 637
click at [1139, 443] on div "**********" at bounding box center [1140, 364] width 225 height 637
click at [72, 566] on div "Settings" at bounding box center [54, 568] width 43 height 15
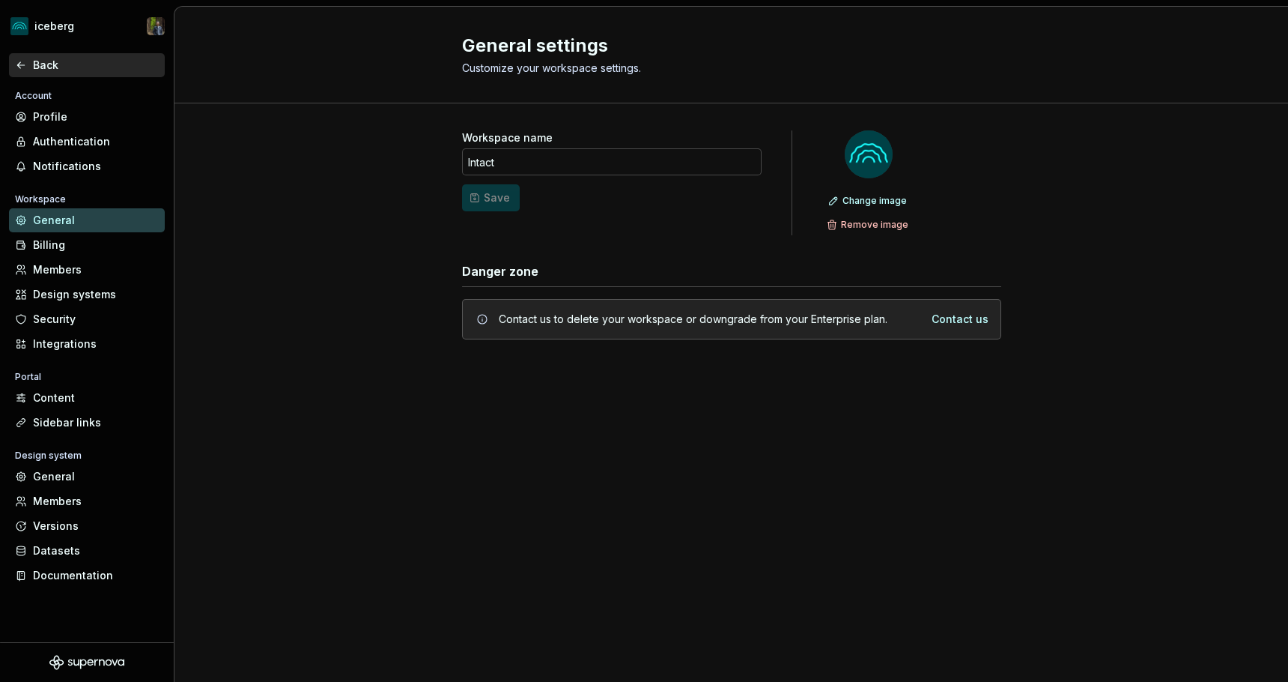
click at [18, 73] on div "Back" at bounding box center [87, 65] width 156 height 24
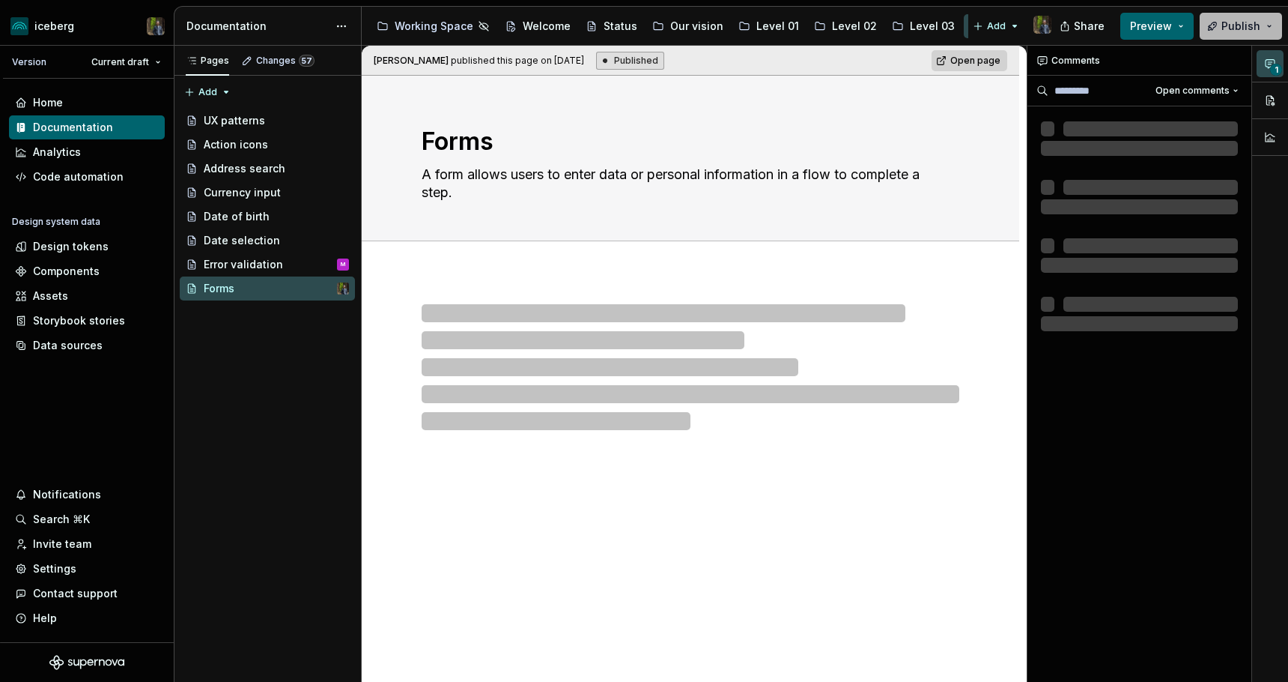
click at [1244, 28] on span "Publish" at bounding box center [1241, 26] width 39 height 15
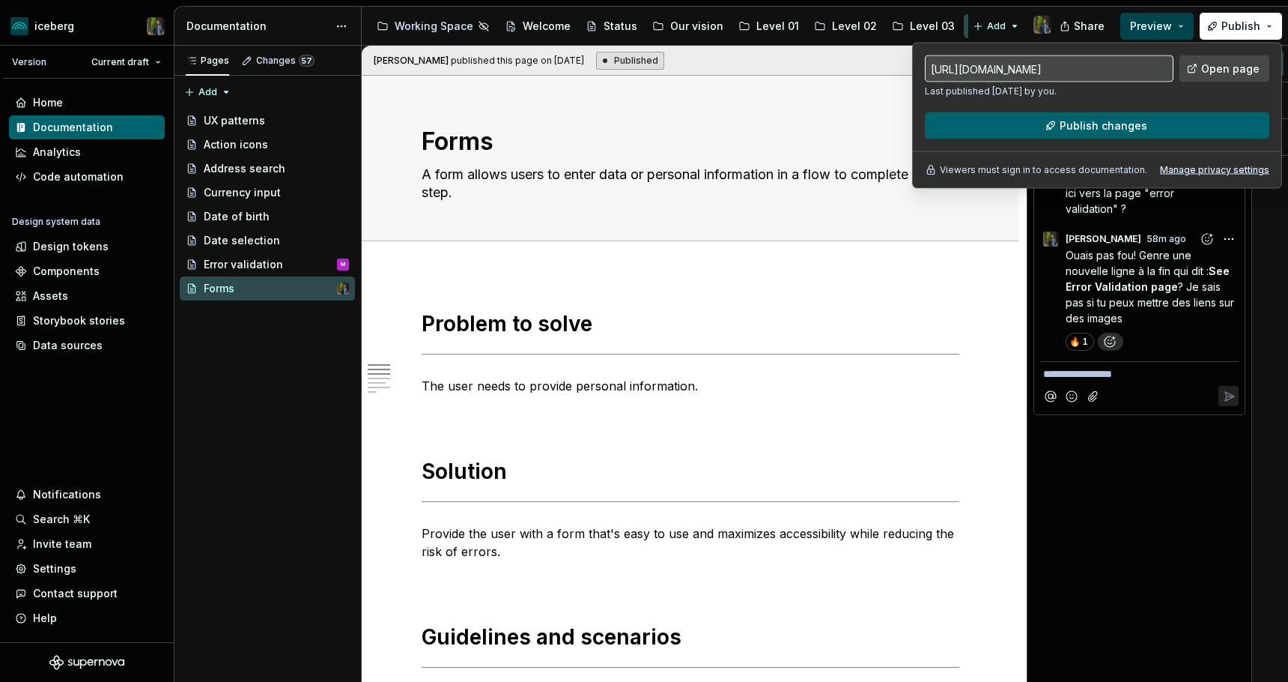
click at [1159, 32] on span "Preview" at bounding box center [1151, 26] width 42 height 15
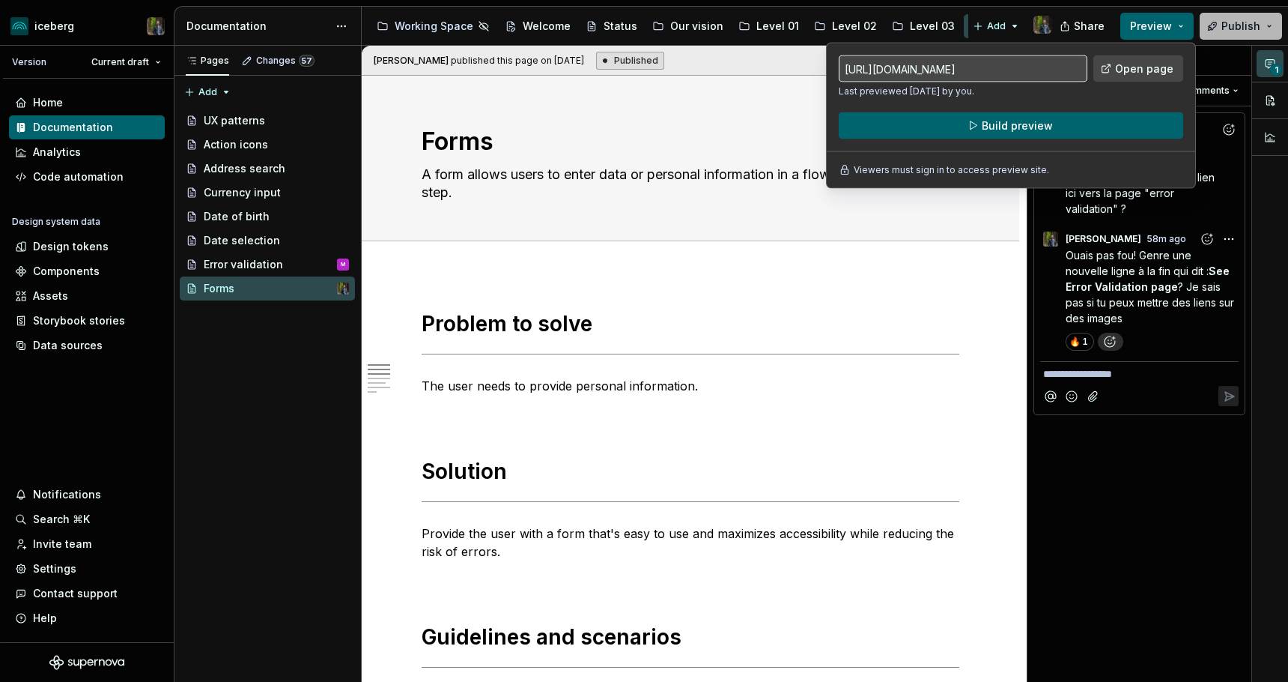
click at [1231, 29] on span "Publish" at bounding box center [1241, 26] width 39 height 15
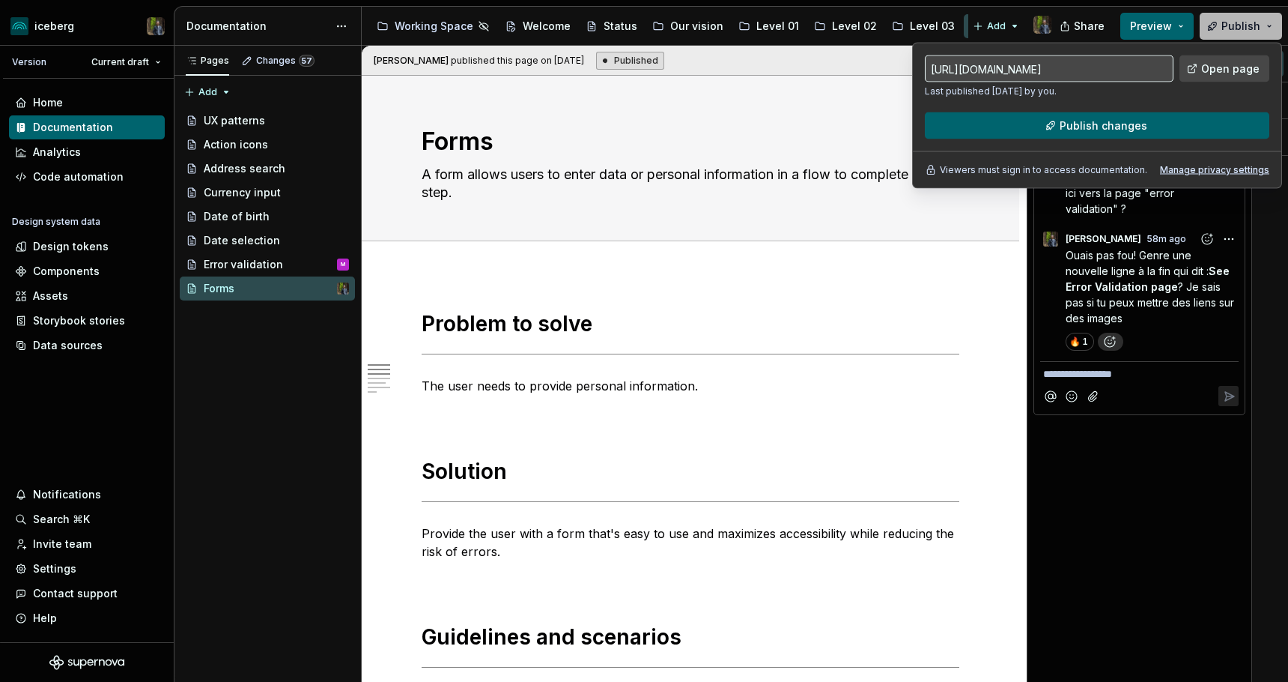
click at [1240, 16] on button "Publish" at bounding box center [1241, 26] width 82 height 27
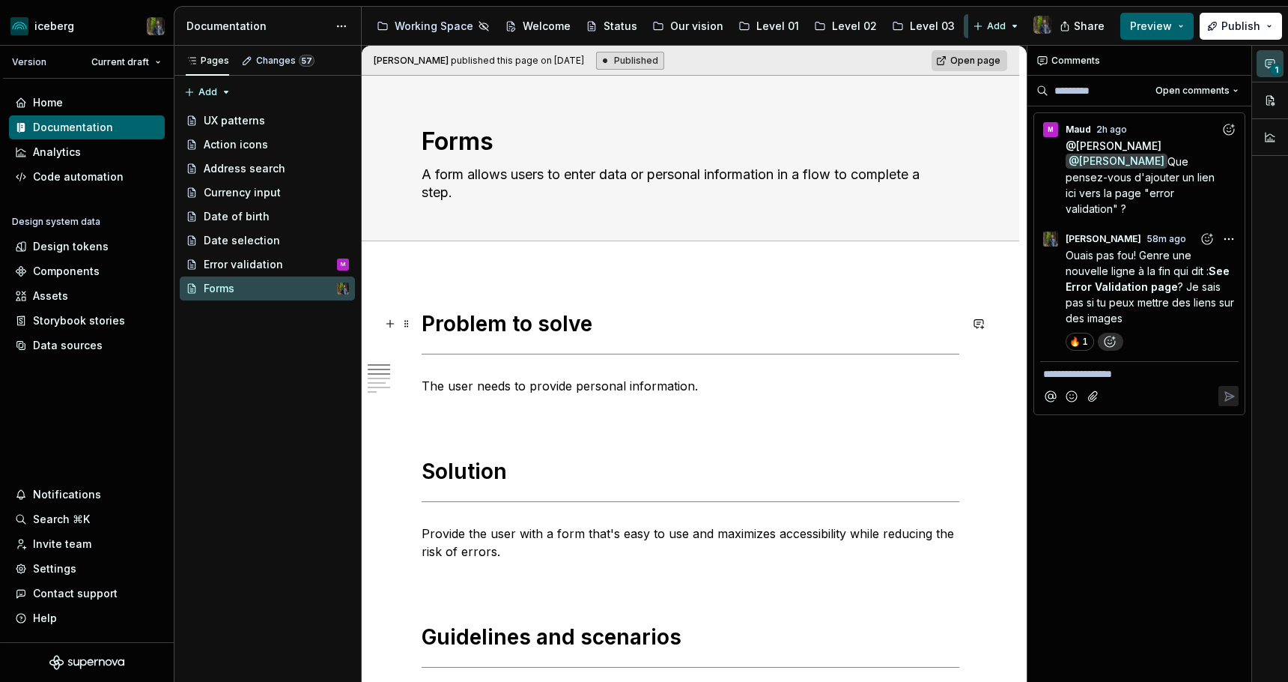
click at [751, 313] on h1 "Problem to solve" at bounding box center [691, 323] width 538 height 27
click at [248, 264] on div "Error validation" at bounding box center [243, 264] width 79 height 15
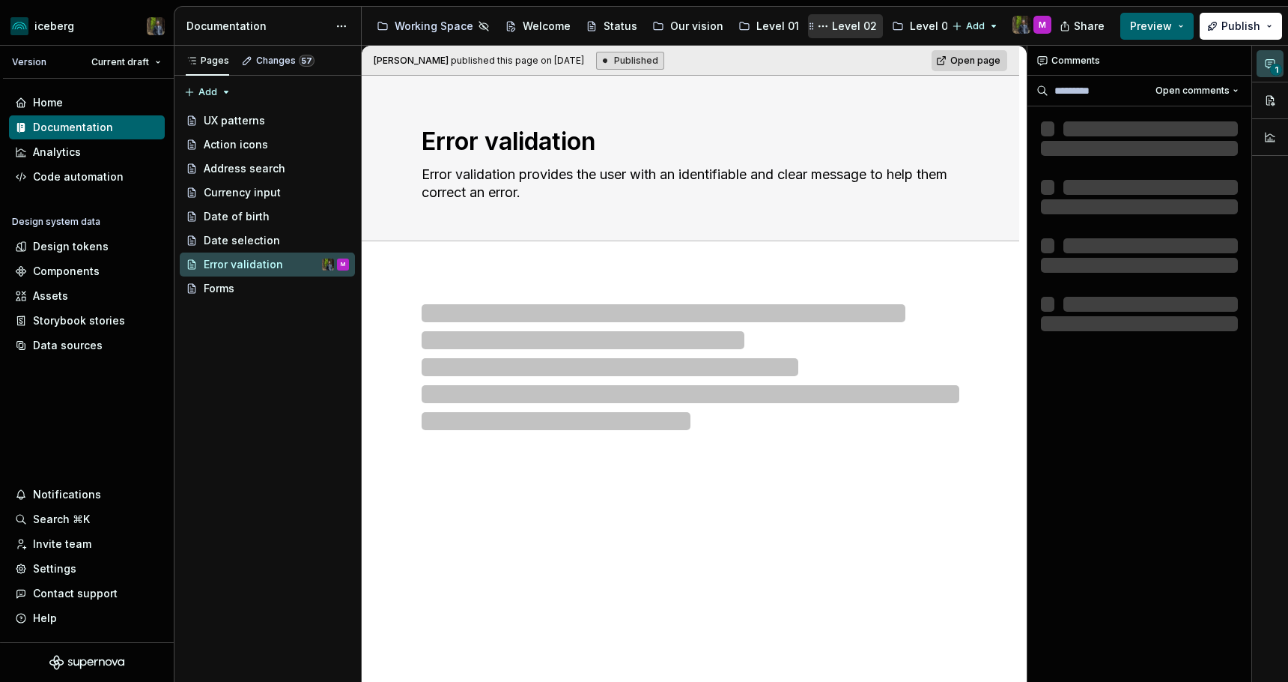
click at [837, 31] on div "Level 02" at bounding box center [854, 26] width 45 height 15
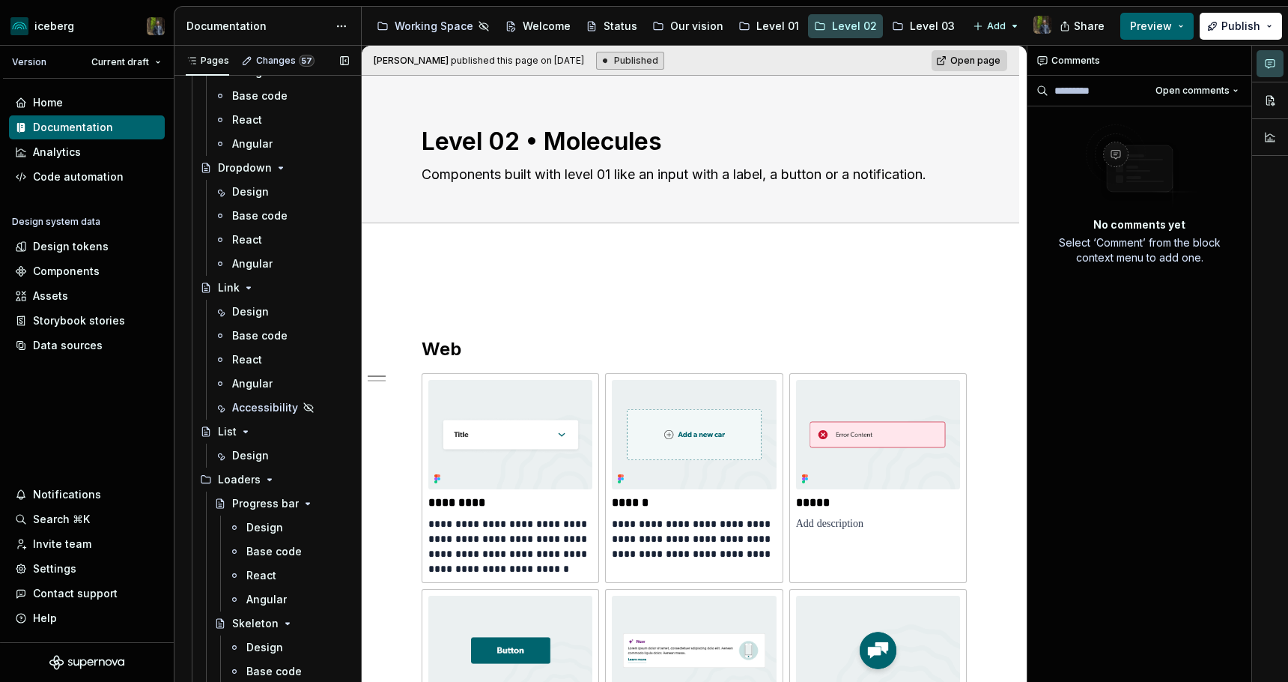
scroll to position [1467, 0]
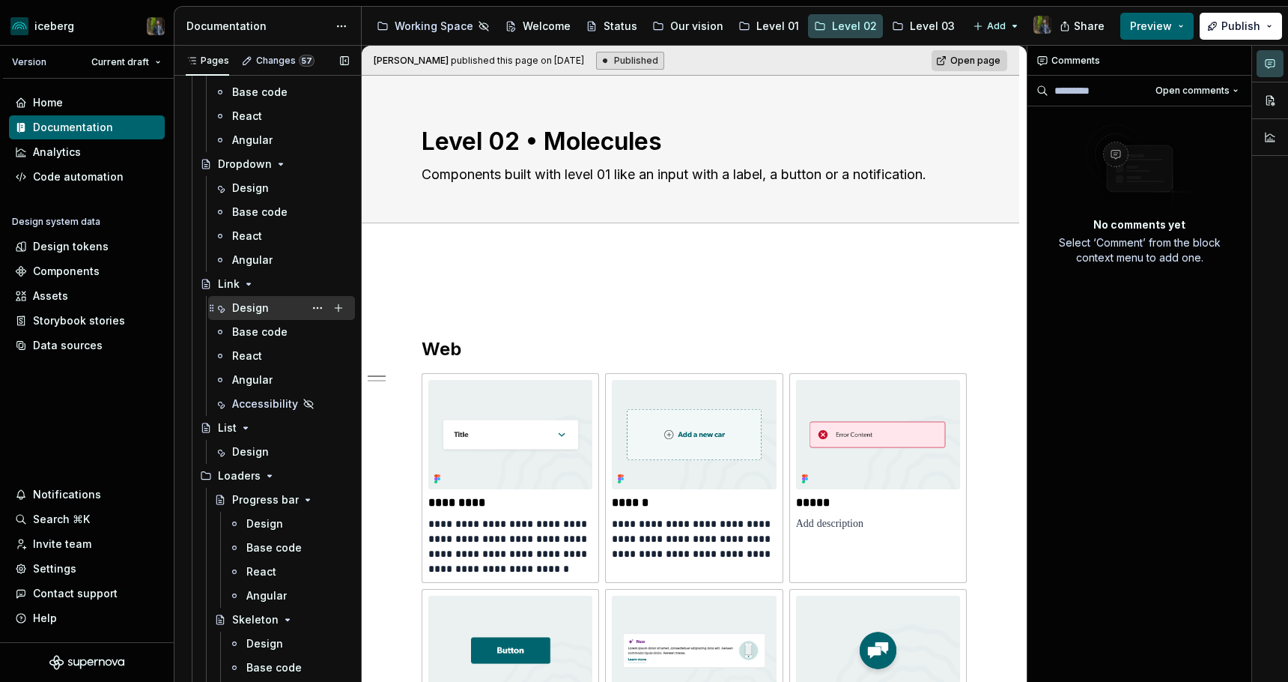
click at [255, 316] on div "Design" at bounding box center [290, 307] width 117 height 21
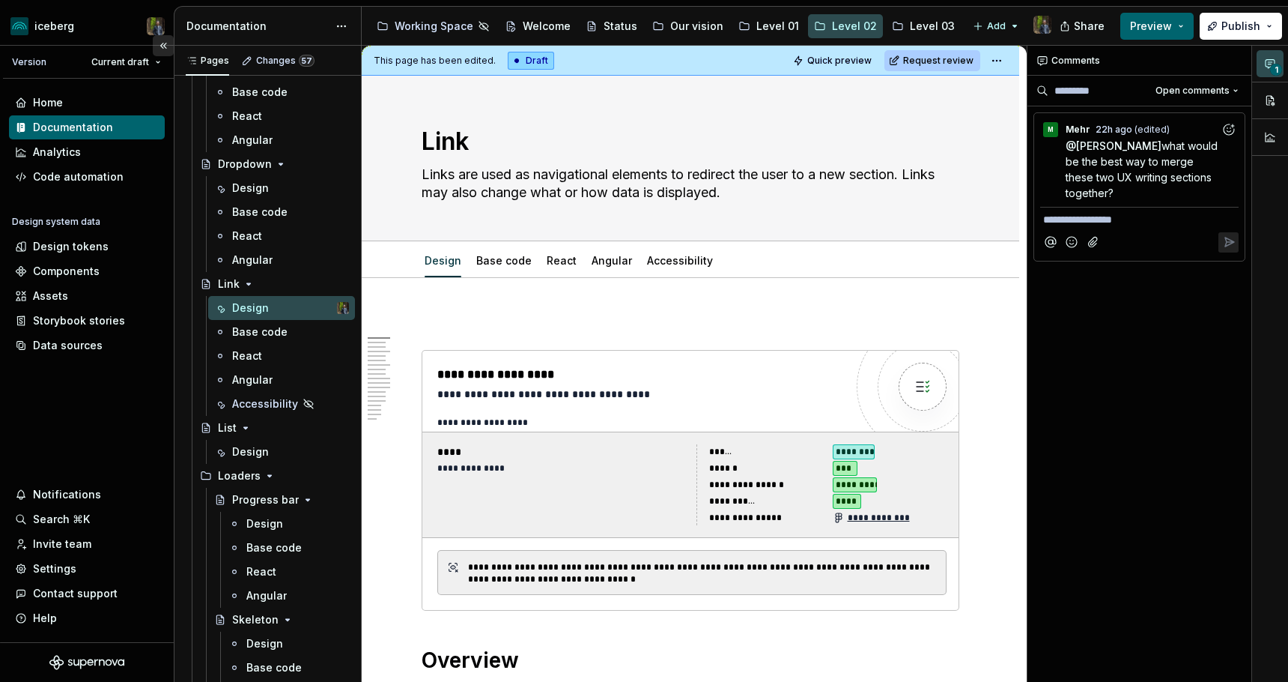
click at [166, 43] on button "Collapse sidebar" at bounding box center [163, 45] width 21 height 21
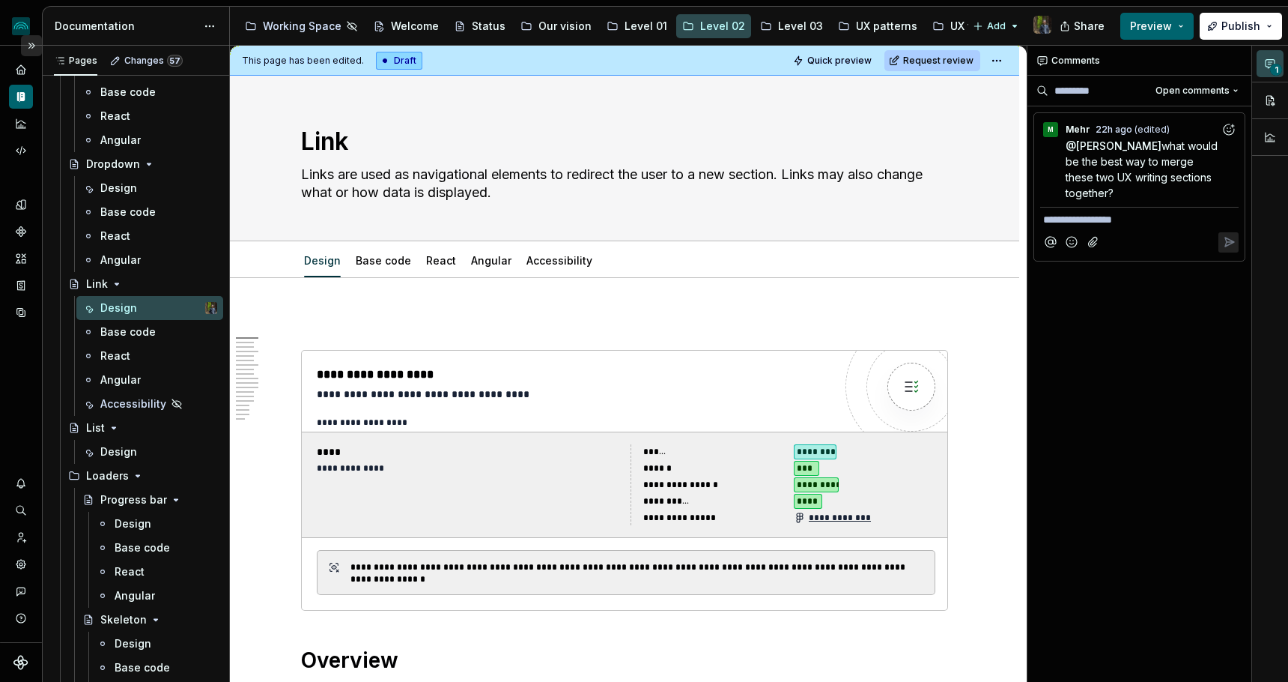
click at [34, 42] on button "Expand sidebar" at bounding box center [31, 45] width 21 height 21
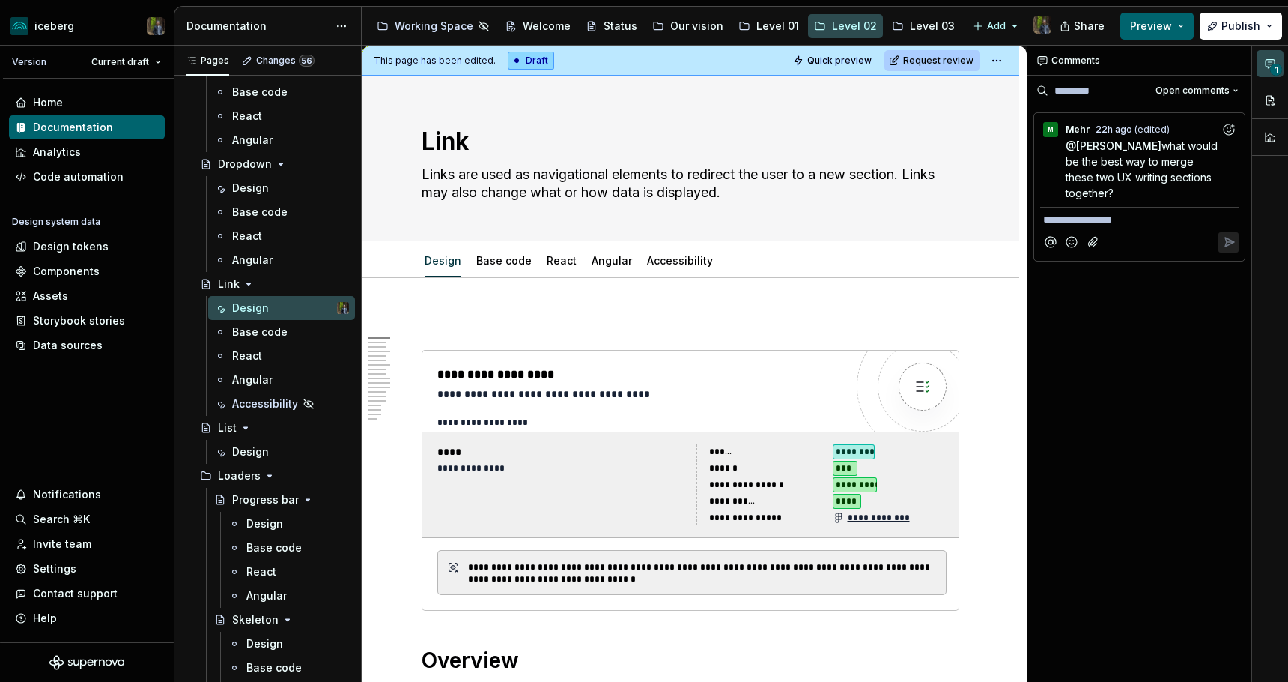
type textarea "*"
